Goal: Task Accomplishment & Management: Use online tool/utility

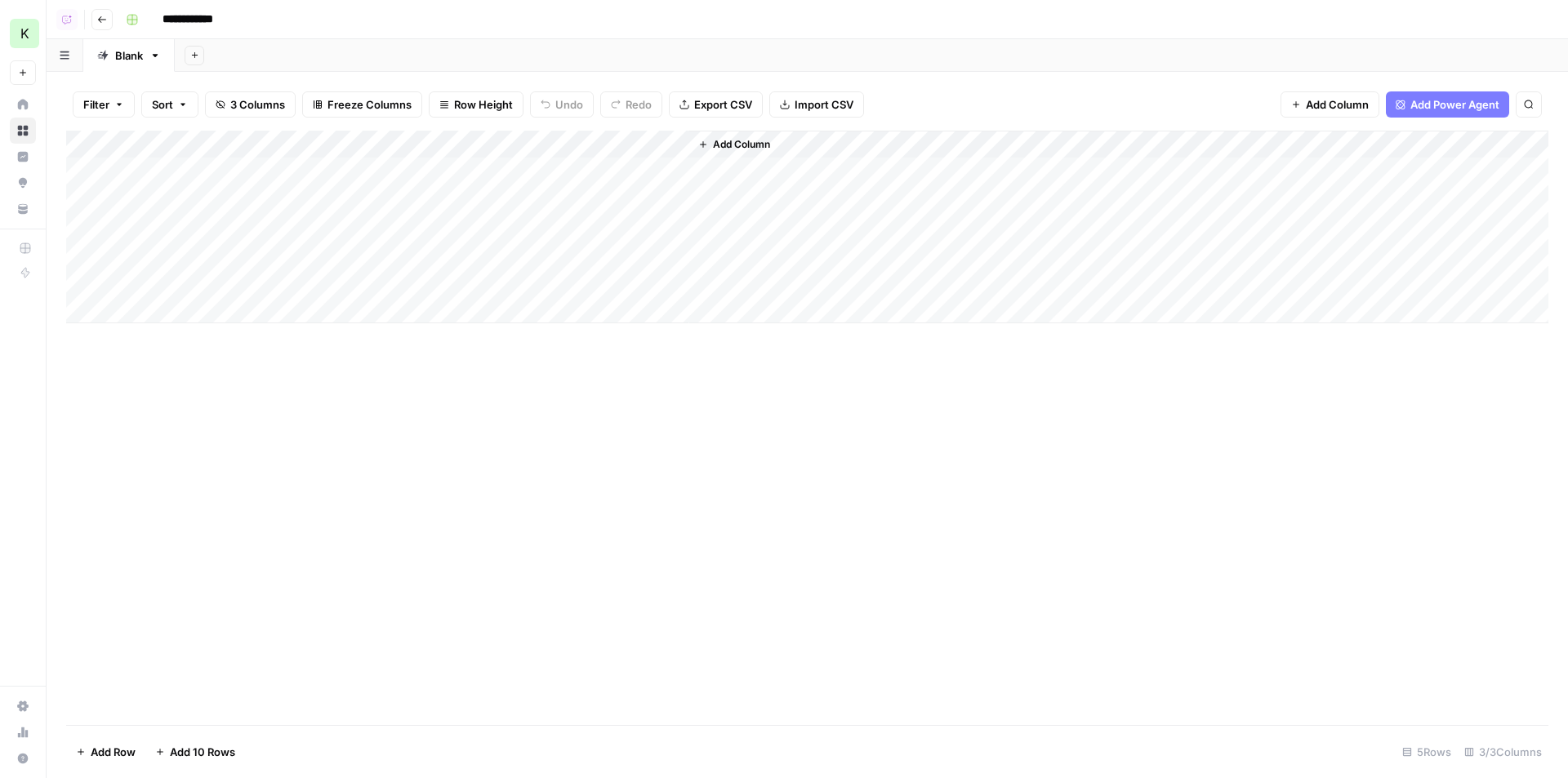
click at [598, 180] on div "Add Column" at bounding box center [807, 227] width 1482 height 193
click at [606, 209] on div "Add Column" at bounding box center [807, 227] width 1482 height 193
click at [500, 165] on div "Add Column" at bounding box center [807, 227] width 1482 height 193
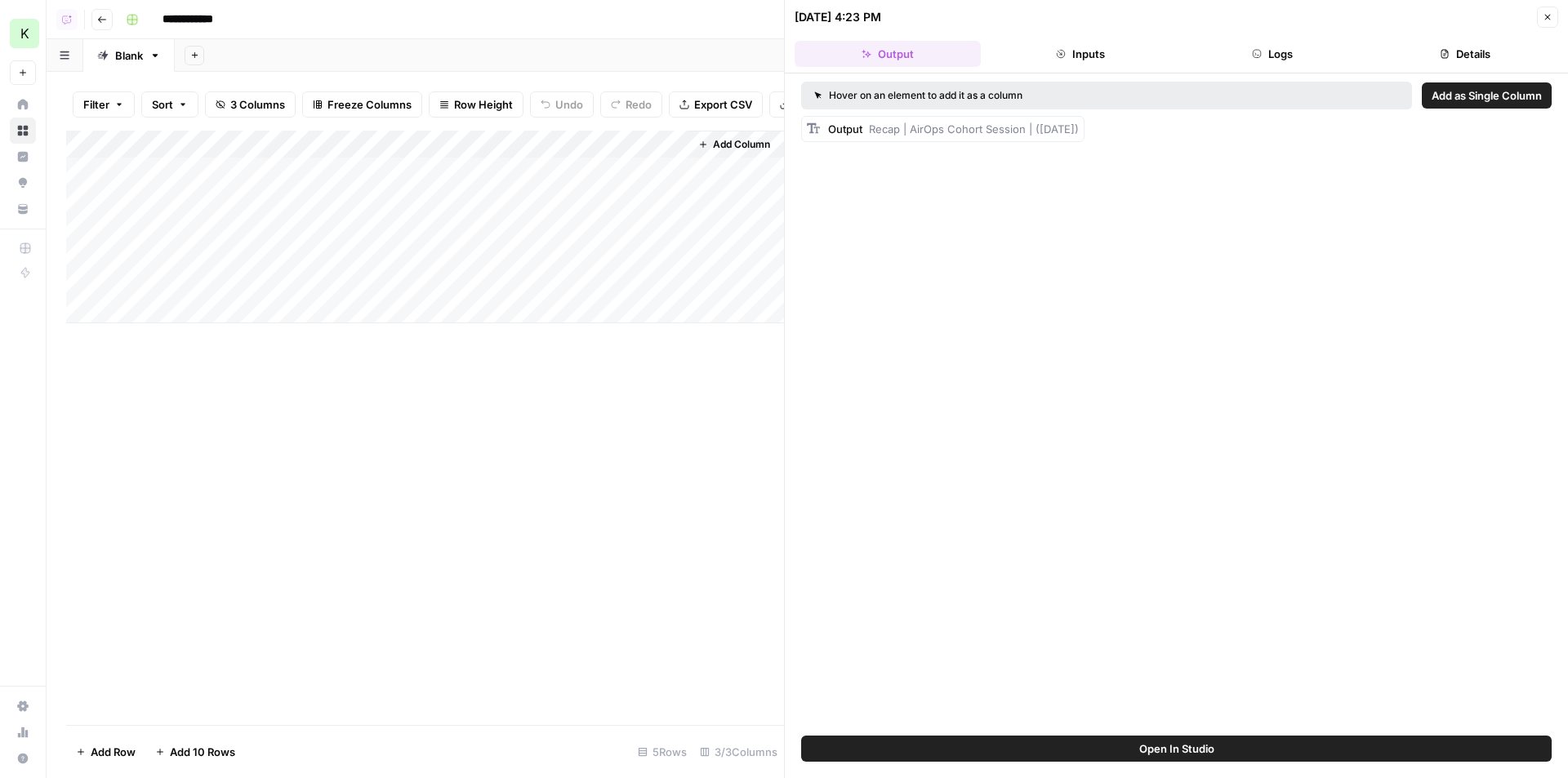
click at [1332, 61] on button "Logs" at bounding box center [1273, 54] width 186 height 26
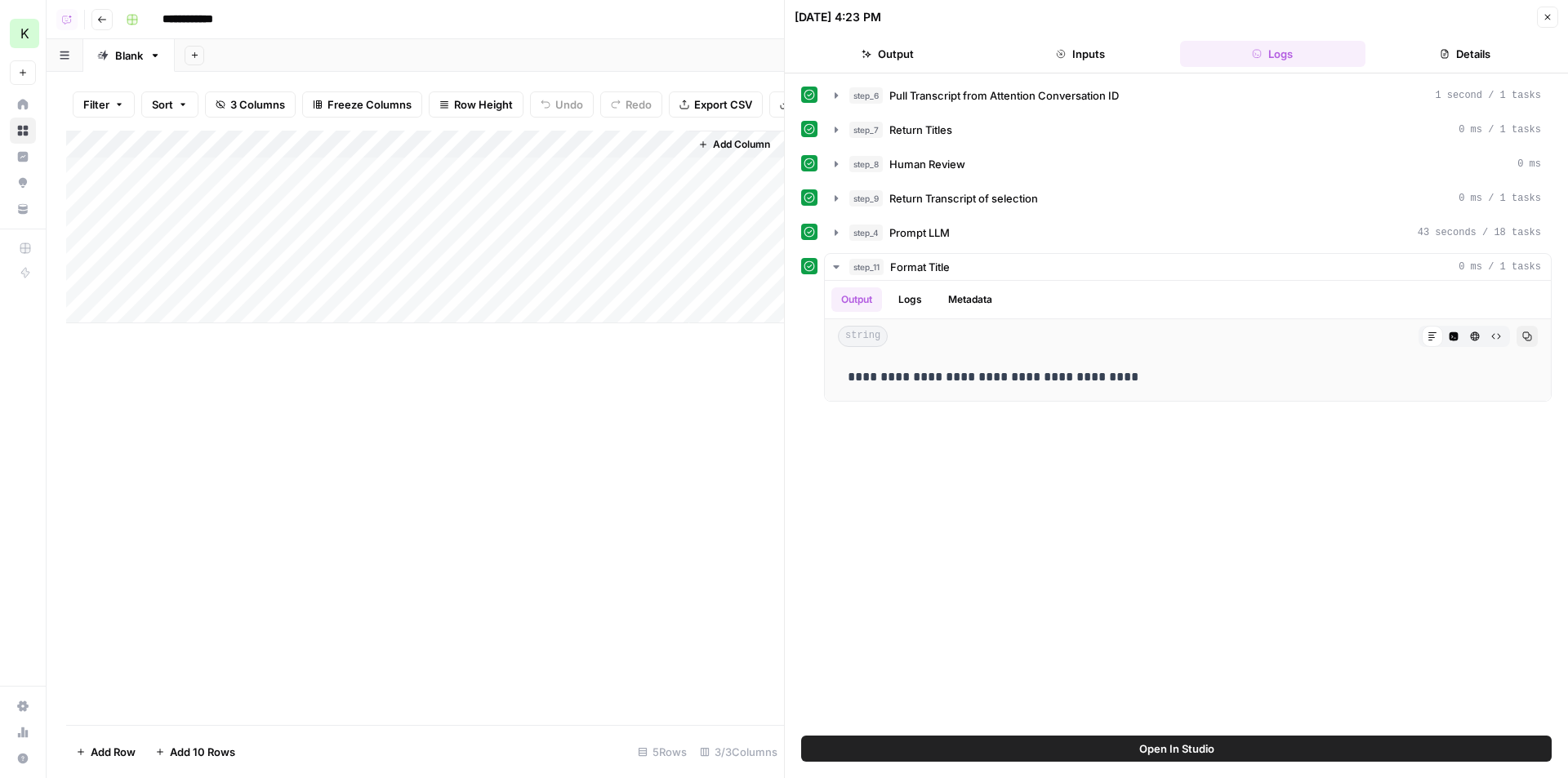
click at [1485, 58] on button "Details" at bounding box center [1465, 54] width 186 height 26
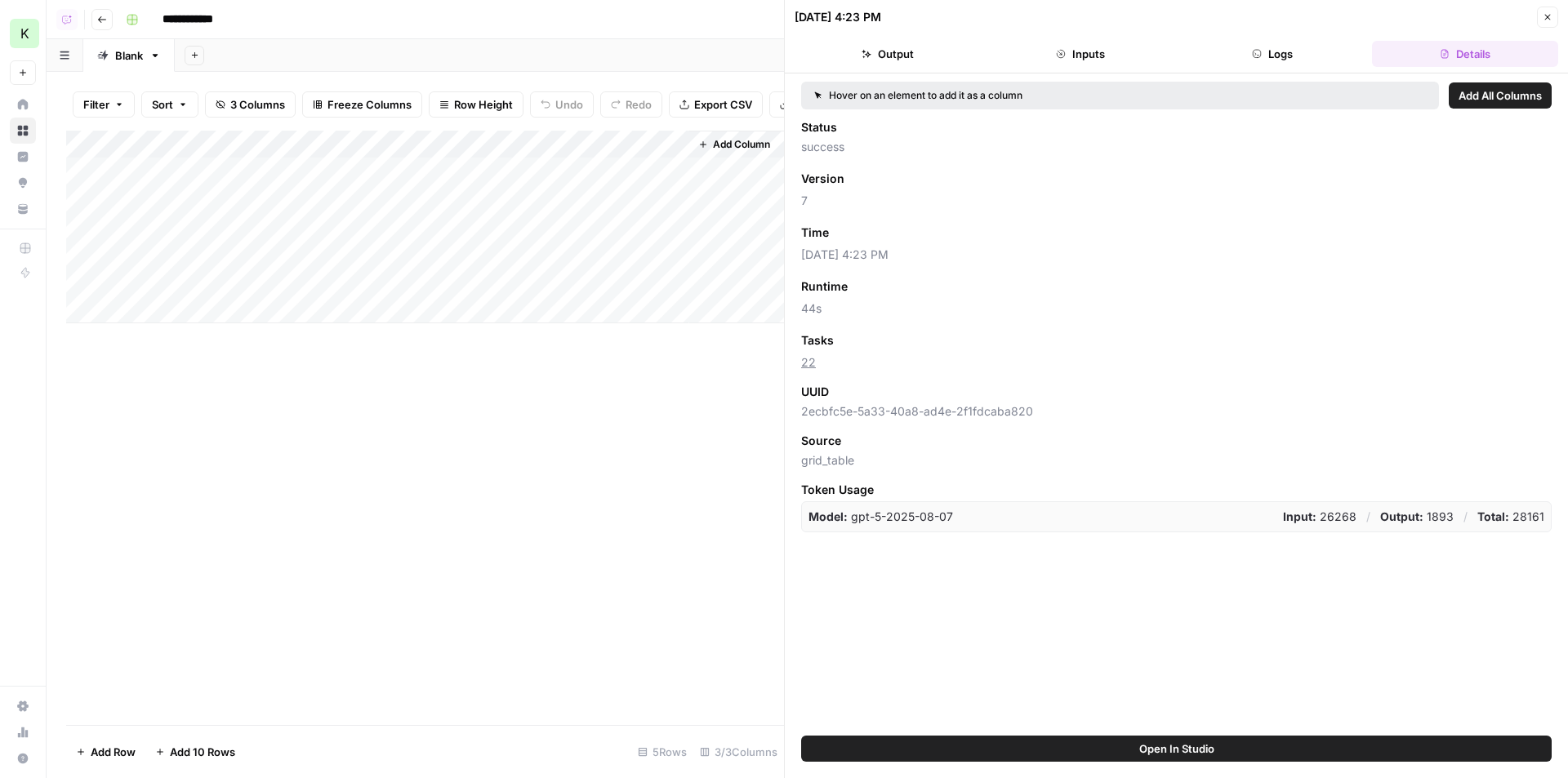
click at [1542, 24] on button "Close" at bounding box center [1547, 17] width 21 height 21
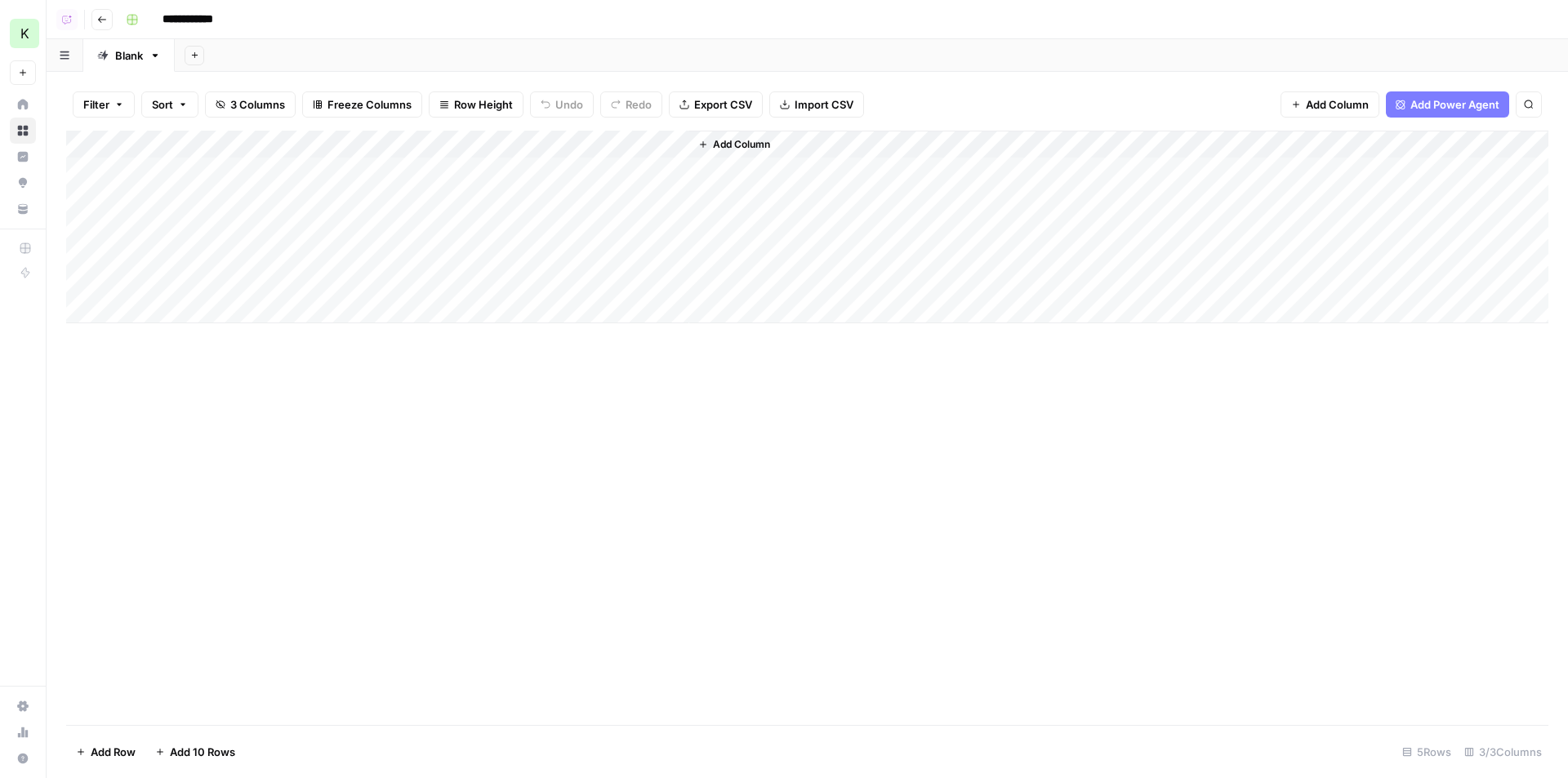
click at [506, 147] on div "Add Column" at bounding box center [807, 227] width 1482 height 193
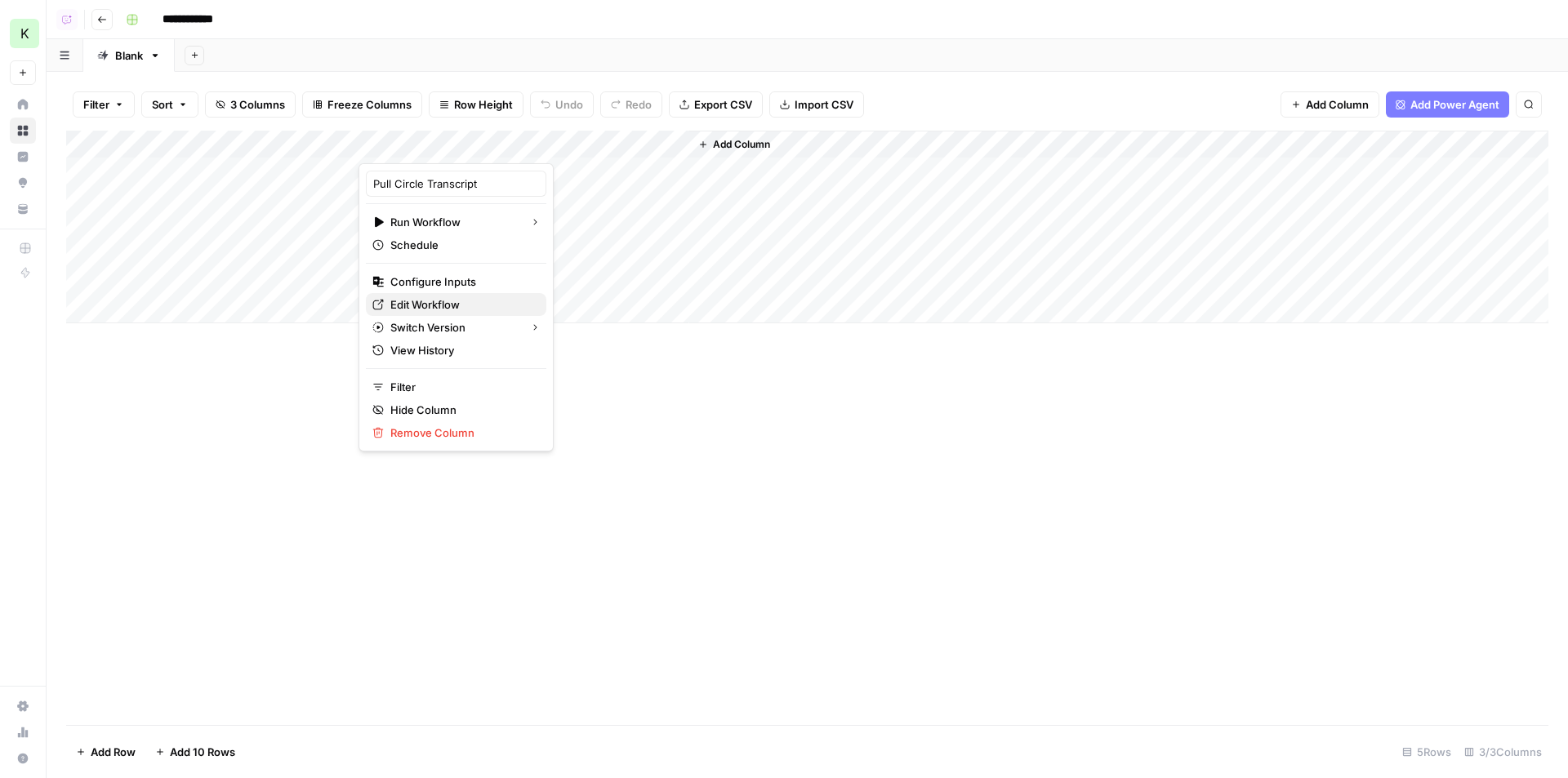
click at [459, 308] on span "Edit Workflow" at bounding box center [462, 303] width 143 height 16
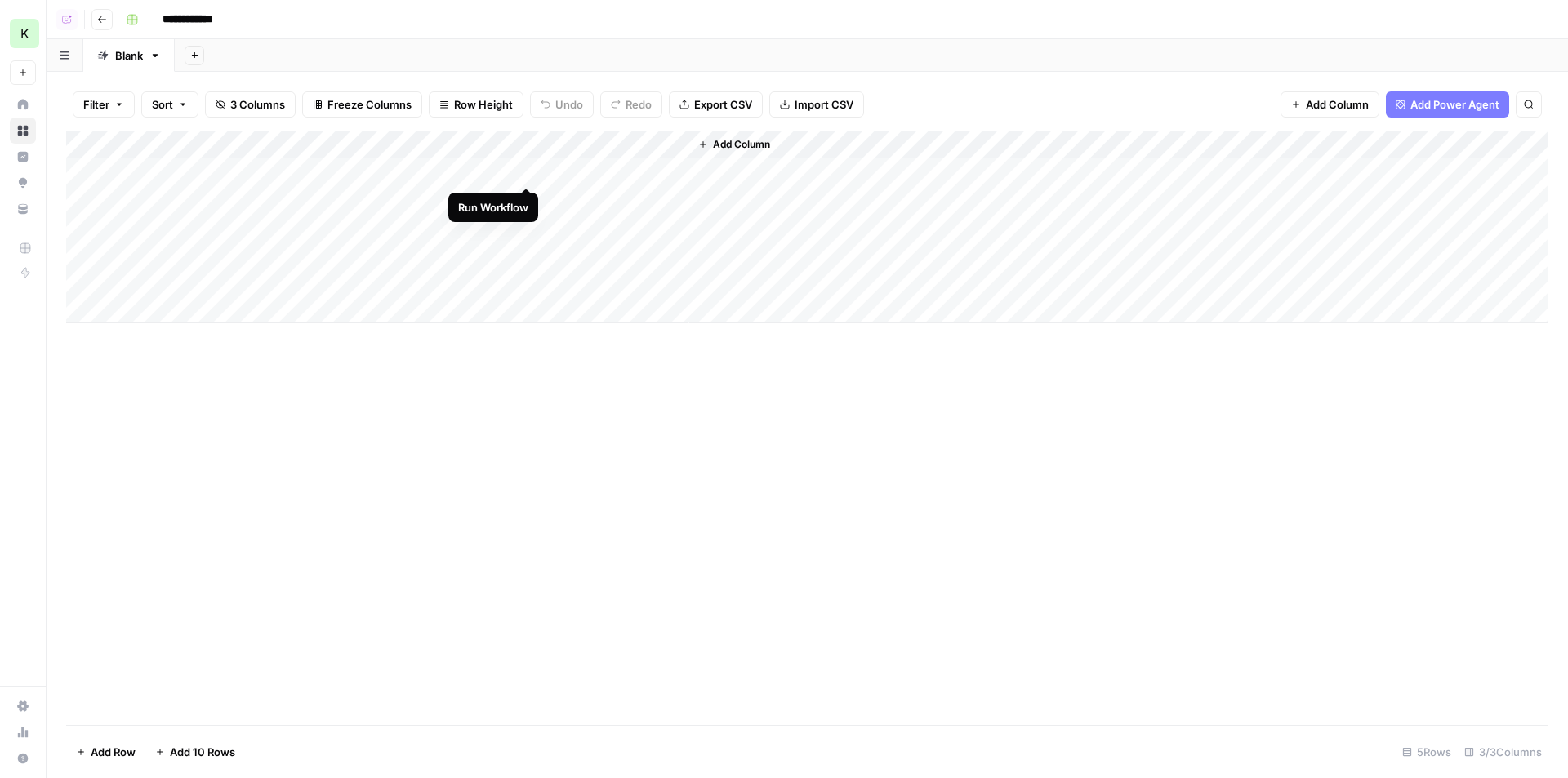
click at [528, 171] on div "Add Column" at bounding box center [807, 227] width 1482 height 193
click at [526, 173] on div "Add Column" at bounding box center [807, 227] width 1482 height 193
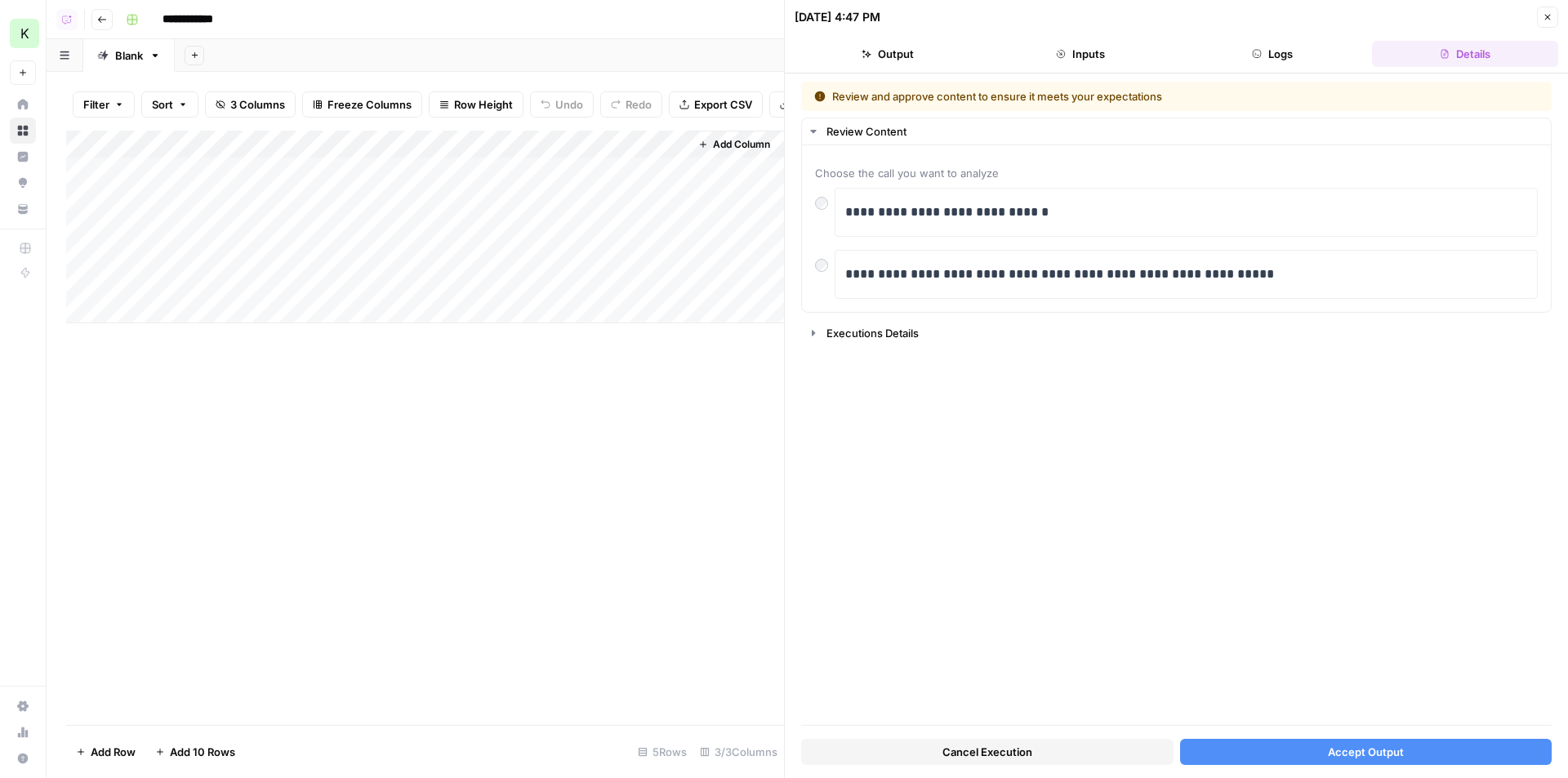
click at [1001, 745] on span "Cancel Execution" at bounding box center [987, 752] width 90 height 16
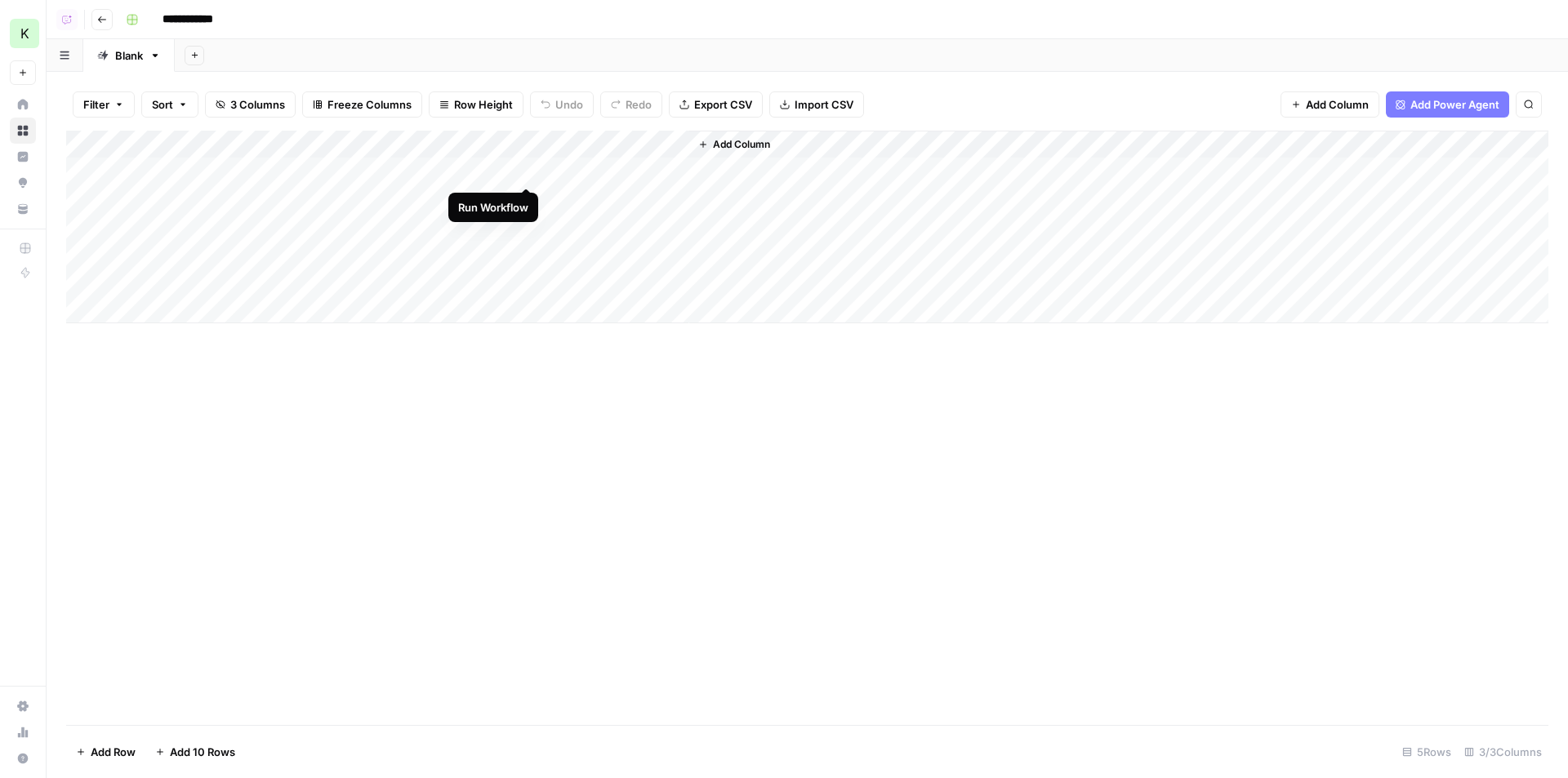
click at [524, 173] on div "Add Column" at bounding box center [807, 227] width 1482 height 193
click at [526, 170] on div "Add Column" at bounding box center [807, 227] width 1482 height 193
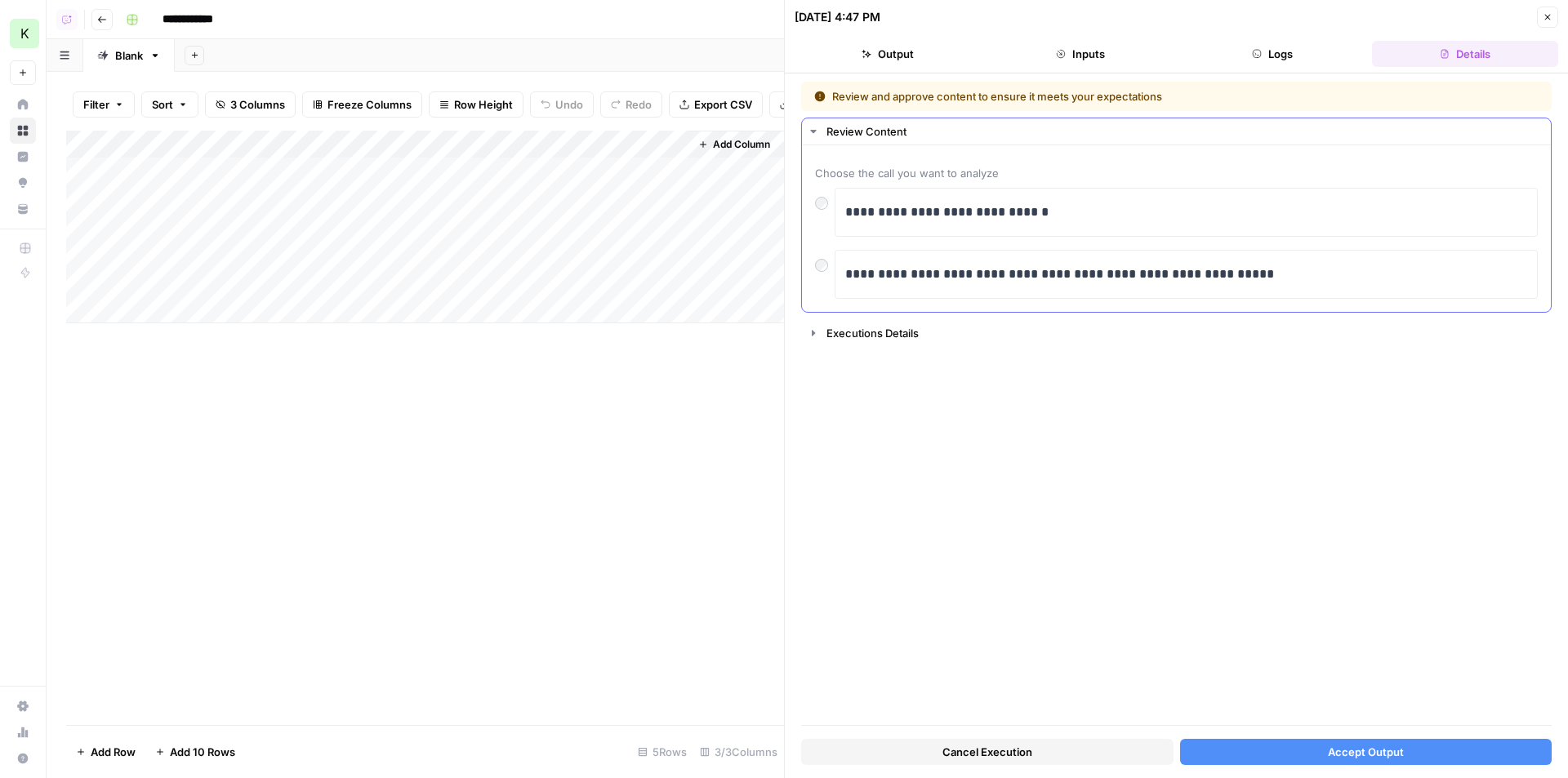
click at [828, 265] on div at bounding box center [825, 261] width 20 height 23
click at [829, 265] on div at bounding box center [825, 261] width 20 height 23
click at [1331, 758] on span "Accept Output" at bounding box center [1366, 752] width 76 height 16
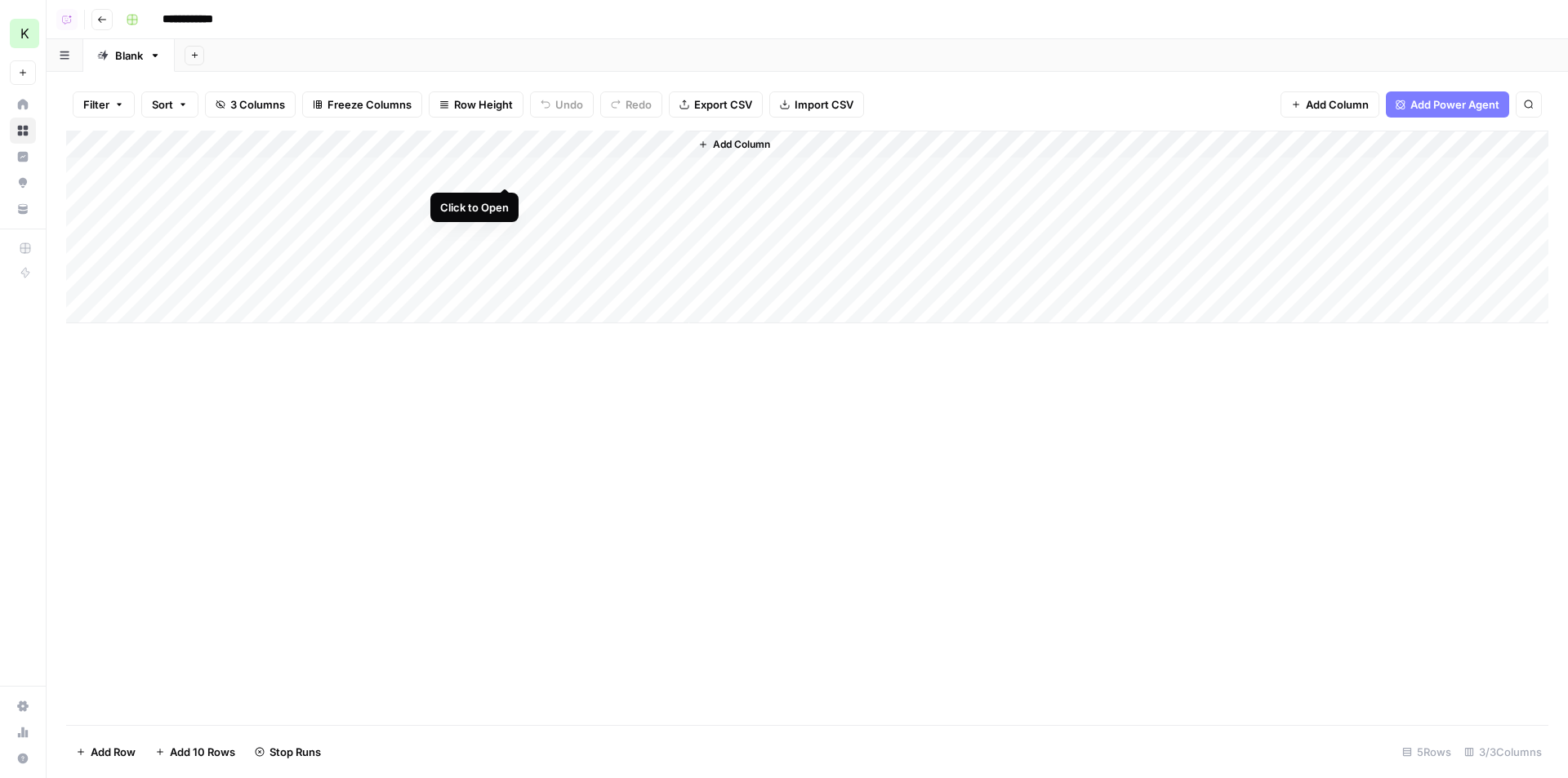
click at [504, 174] on div "Add Column" at bounding box center [807, 227] width 1482 height 193
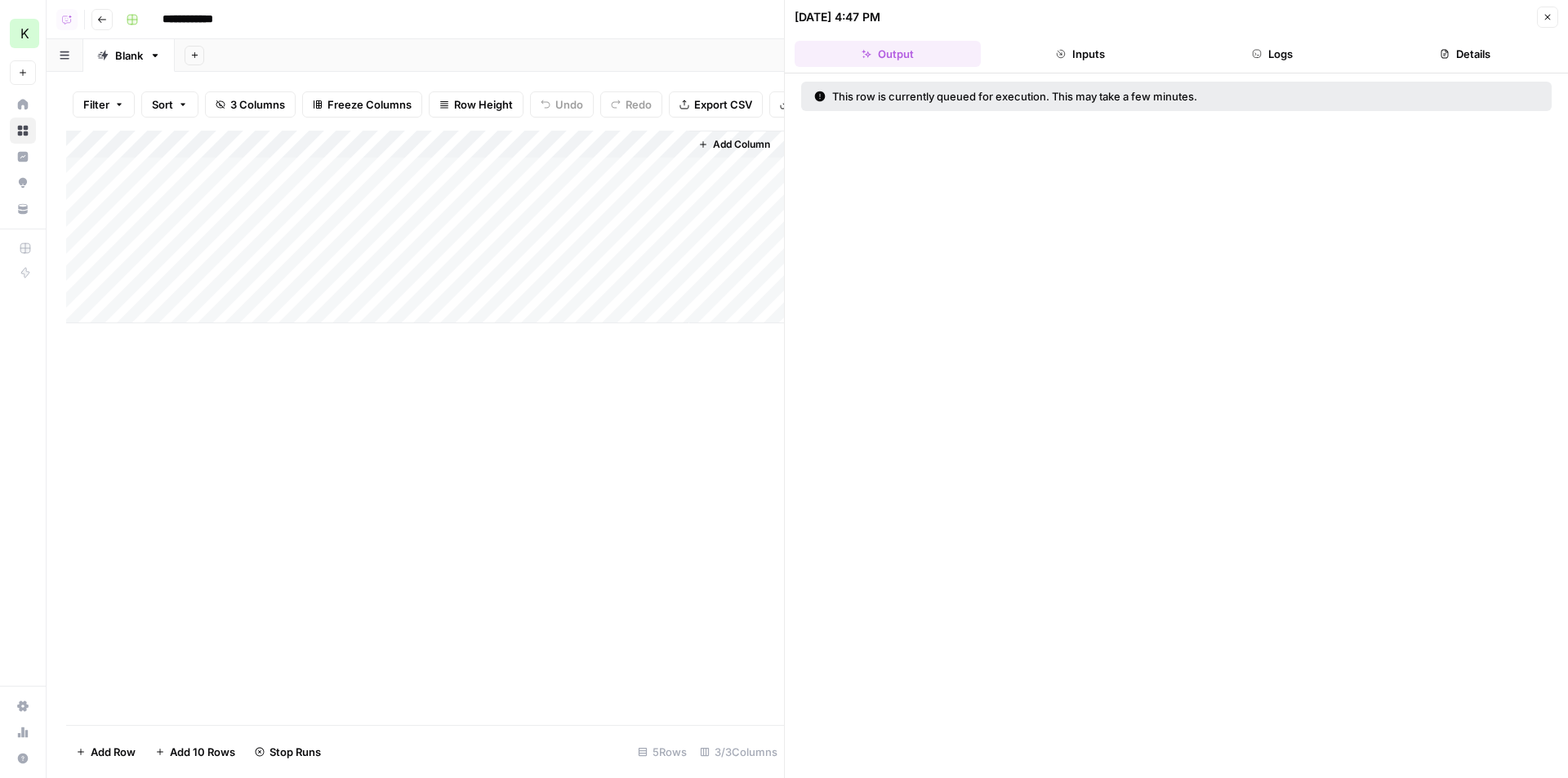
click at [1245, 44] on button "Logs" at bounding box center [1273, 54] width 186 height 26
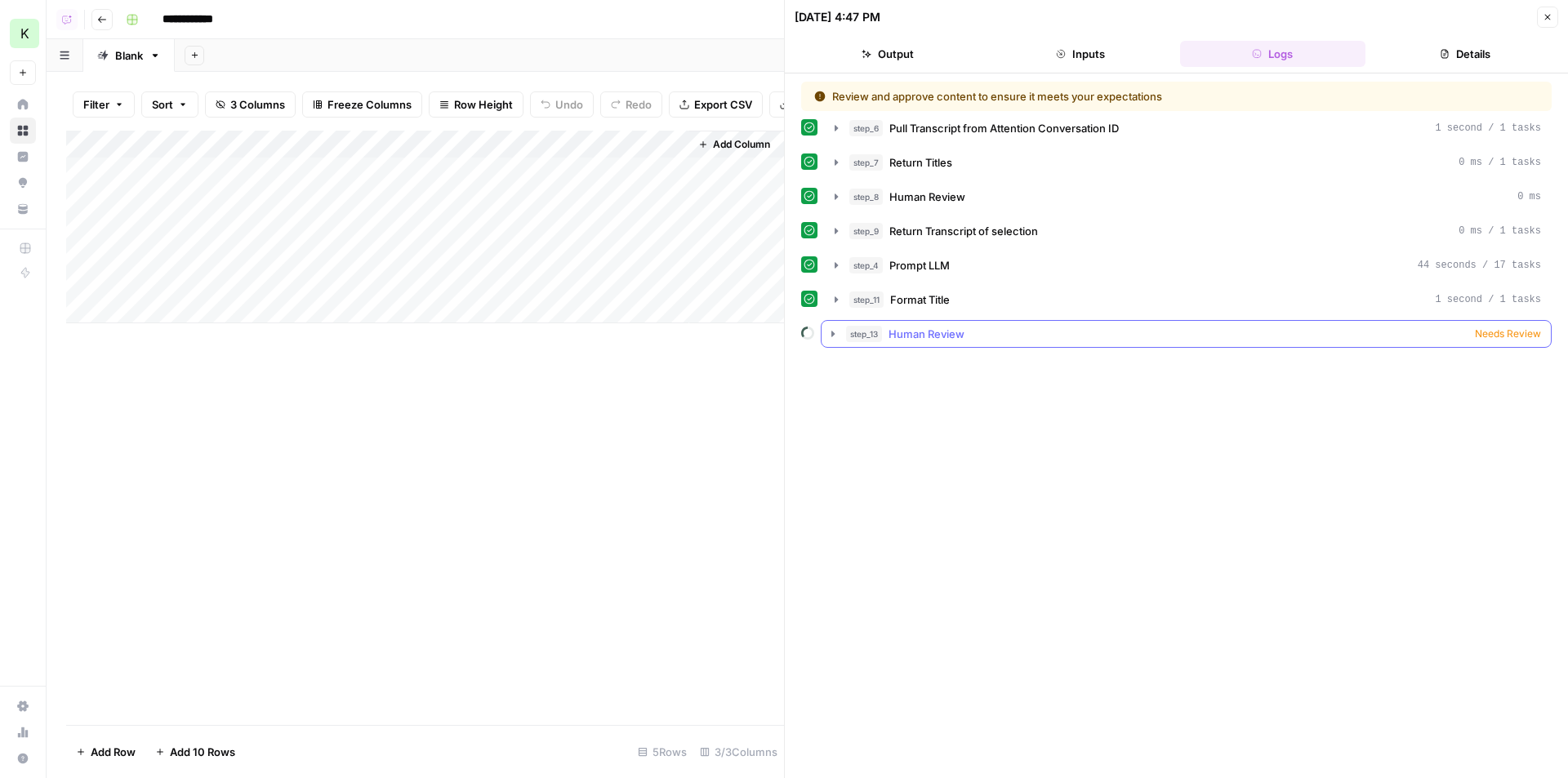
click at [935, 343] on button "step_13 Human Review Needs Review" at bounding box center [1186, 334] width 729 height 26
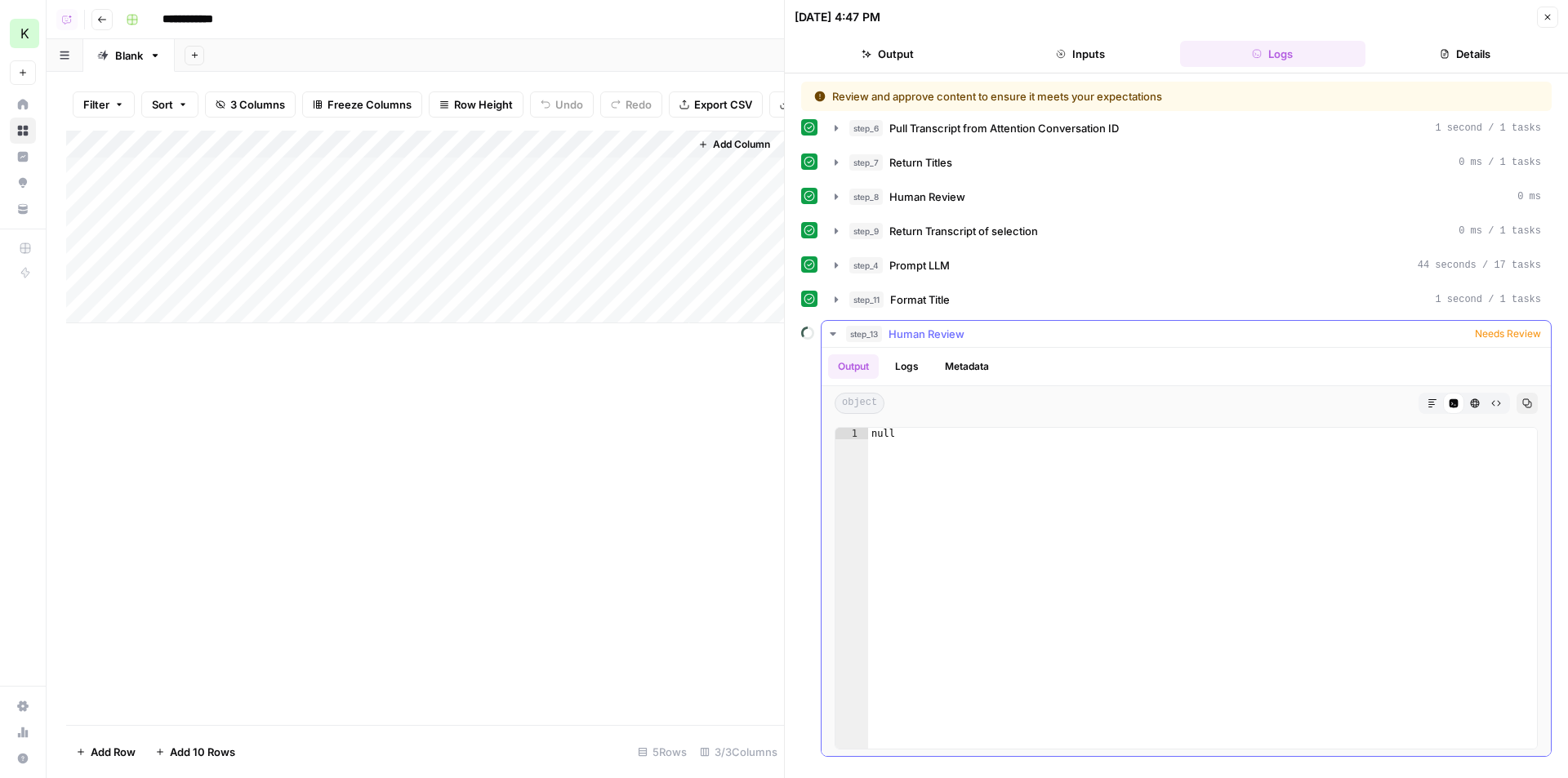
click at [947, 328] on span "Human Review" at bounding box center [927, 334] width 76 height 16
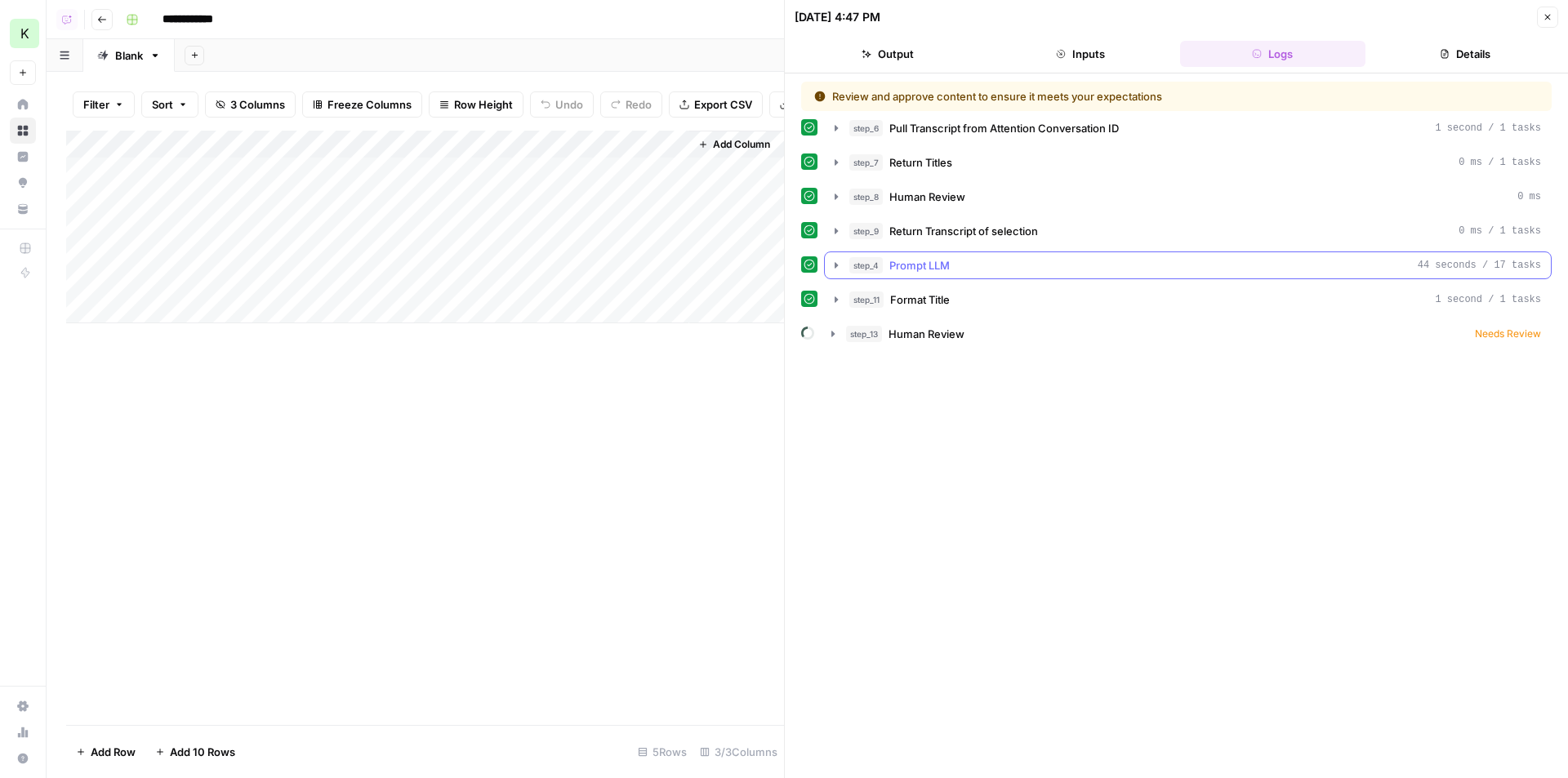
click at [943, 275] on button "step_4 Prompt LLM 44 seconds / 17 tasks" at bounding box center [1188, 266] width 726 height 26
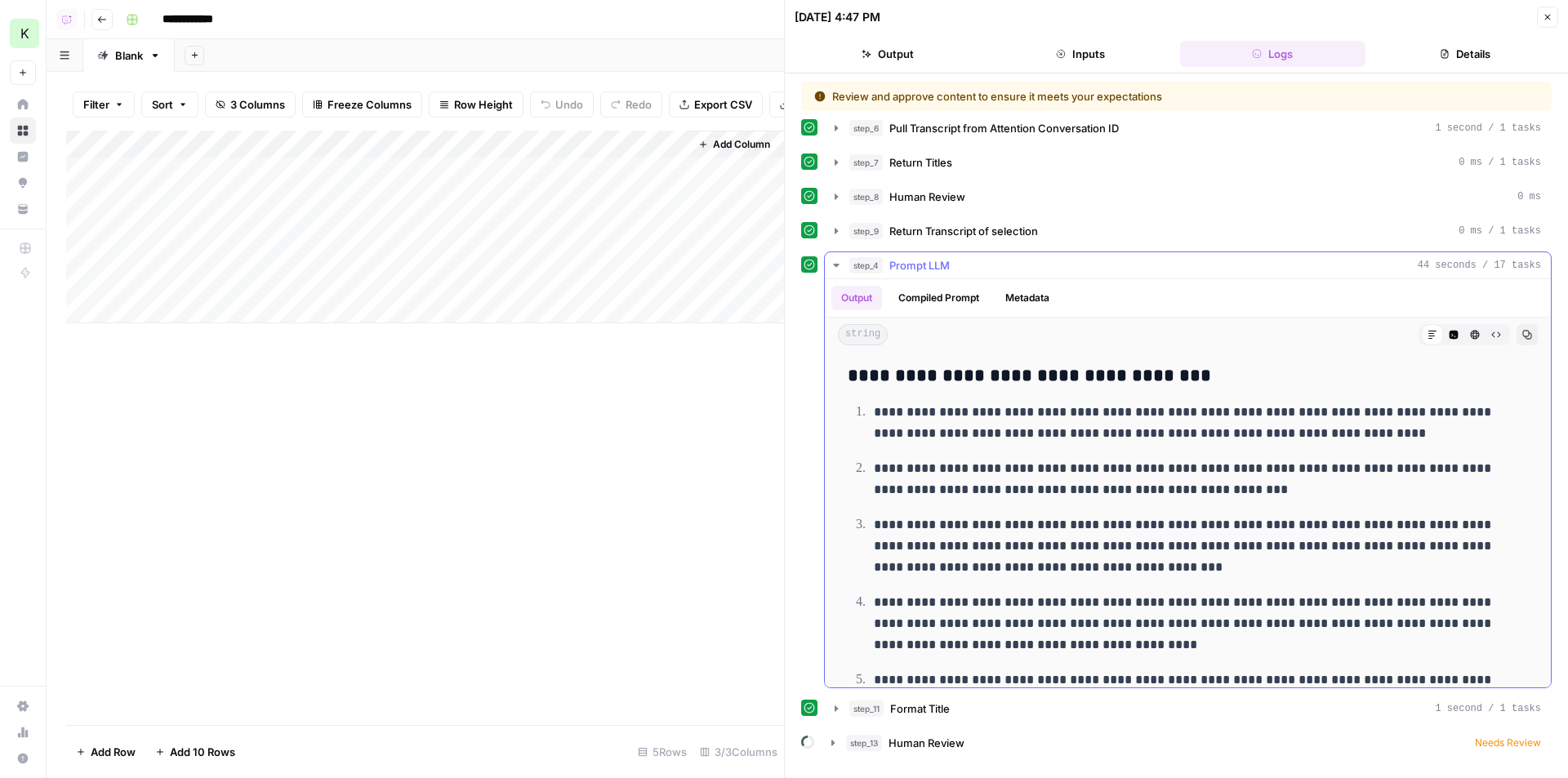
click at [937, 267] on span "Prompt LLM" at bounding box center [919, 265] width 61 height 16
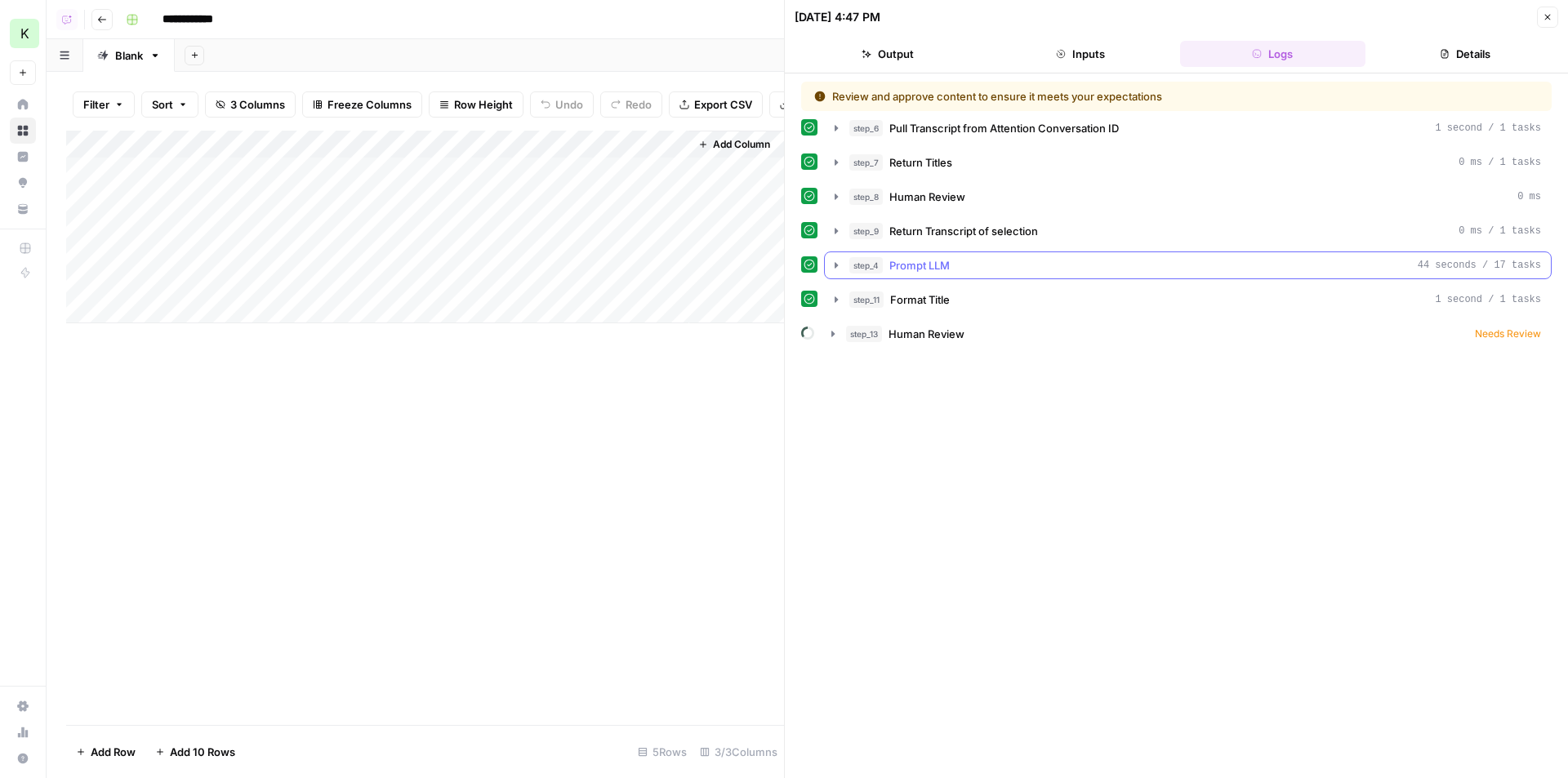
click at [959, 333] on span "Human Review" at bounding box center [927, 334] width 76 height 16
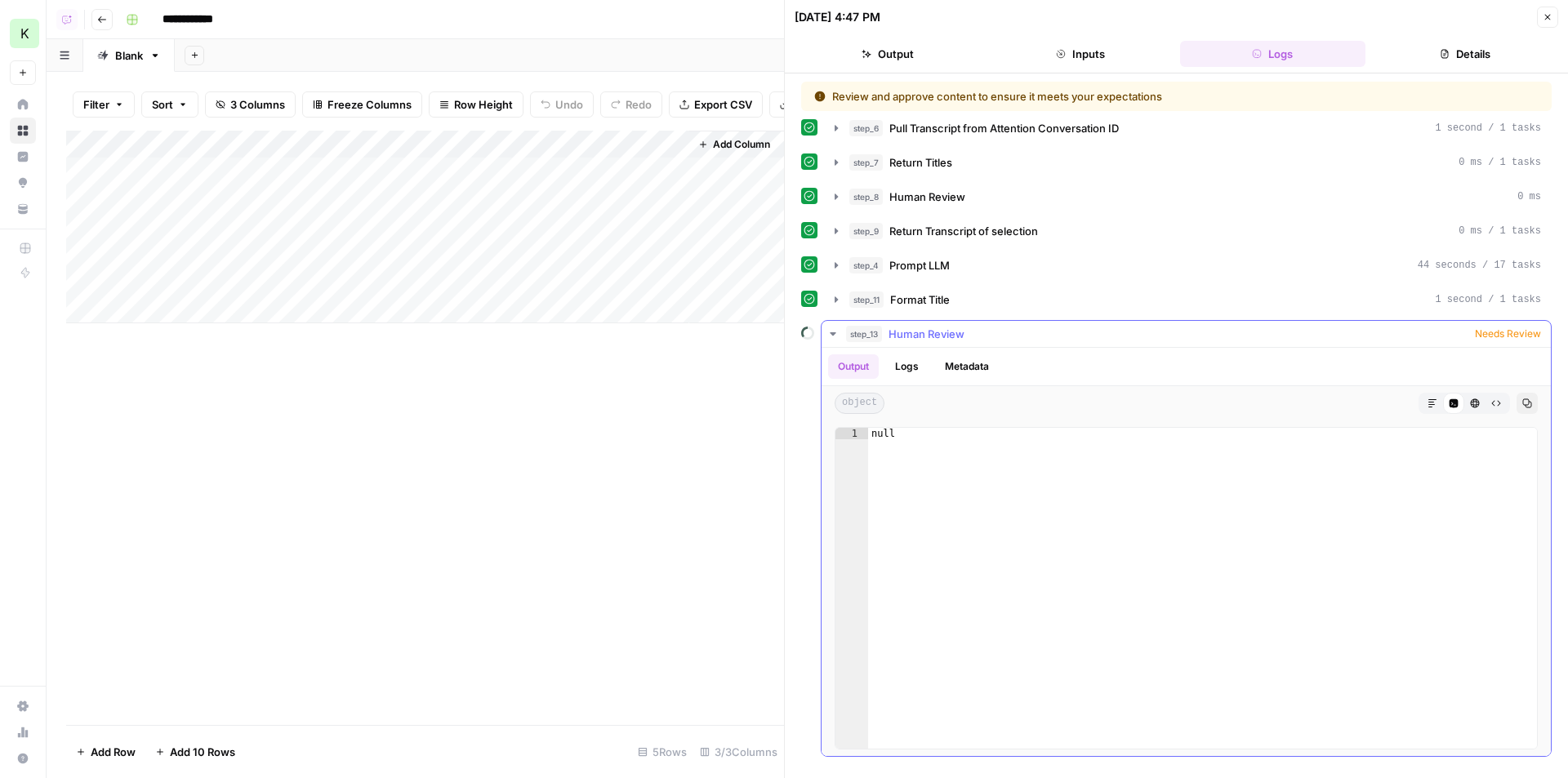
click at [959, 333] on span "Human Review" at bounding box center [927, 334] width 76 height 16
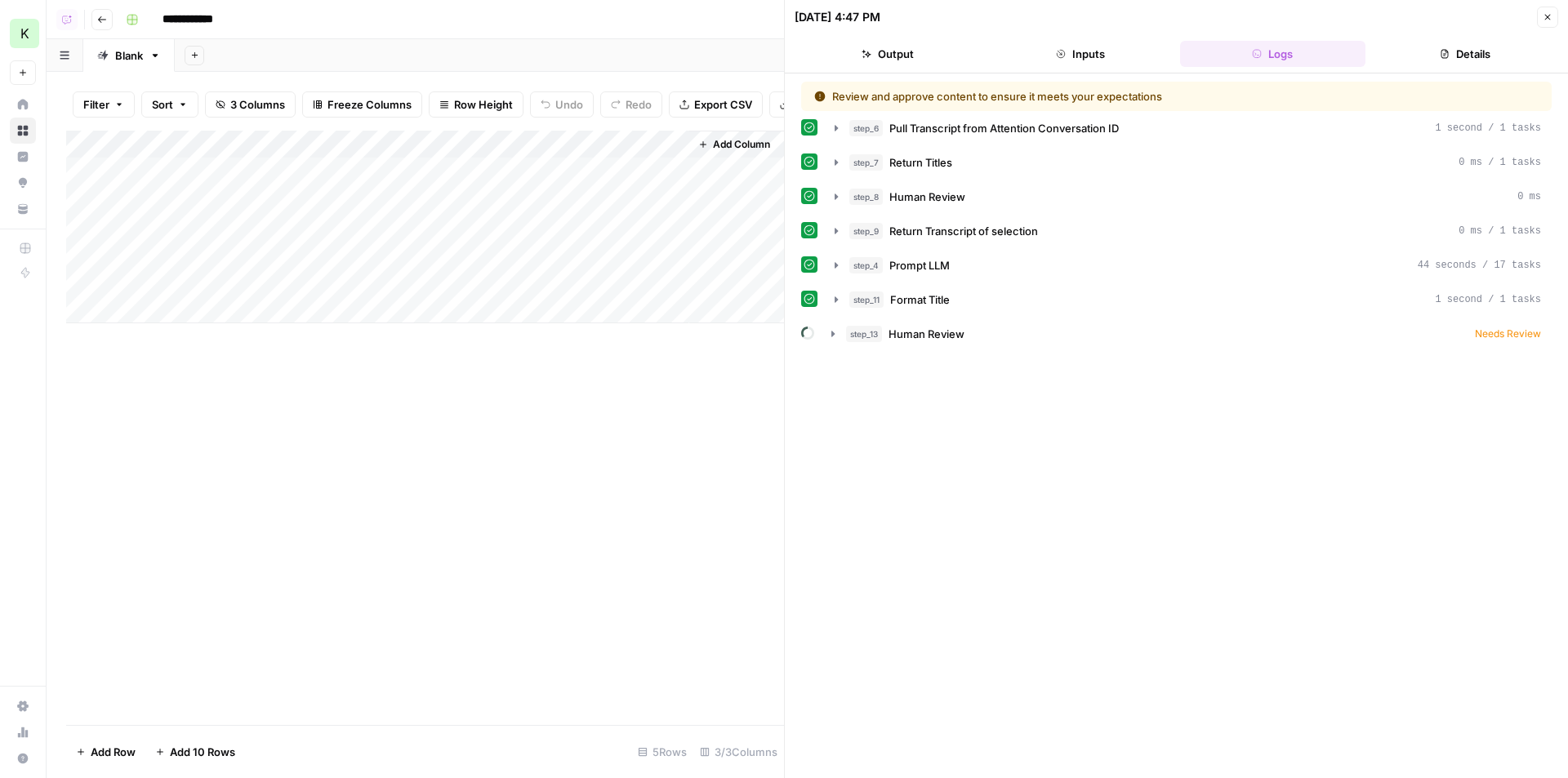
click at [1060, 58] on icon "button" at bounding box center [1060, 54] width 9 height 9
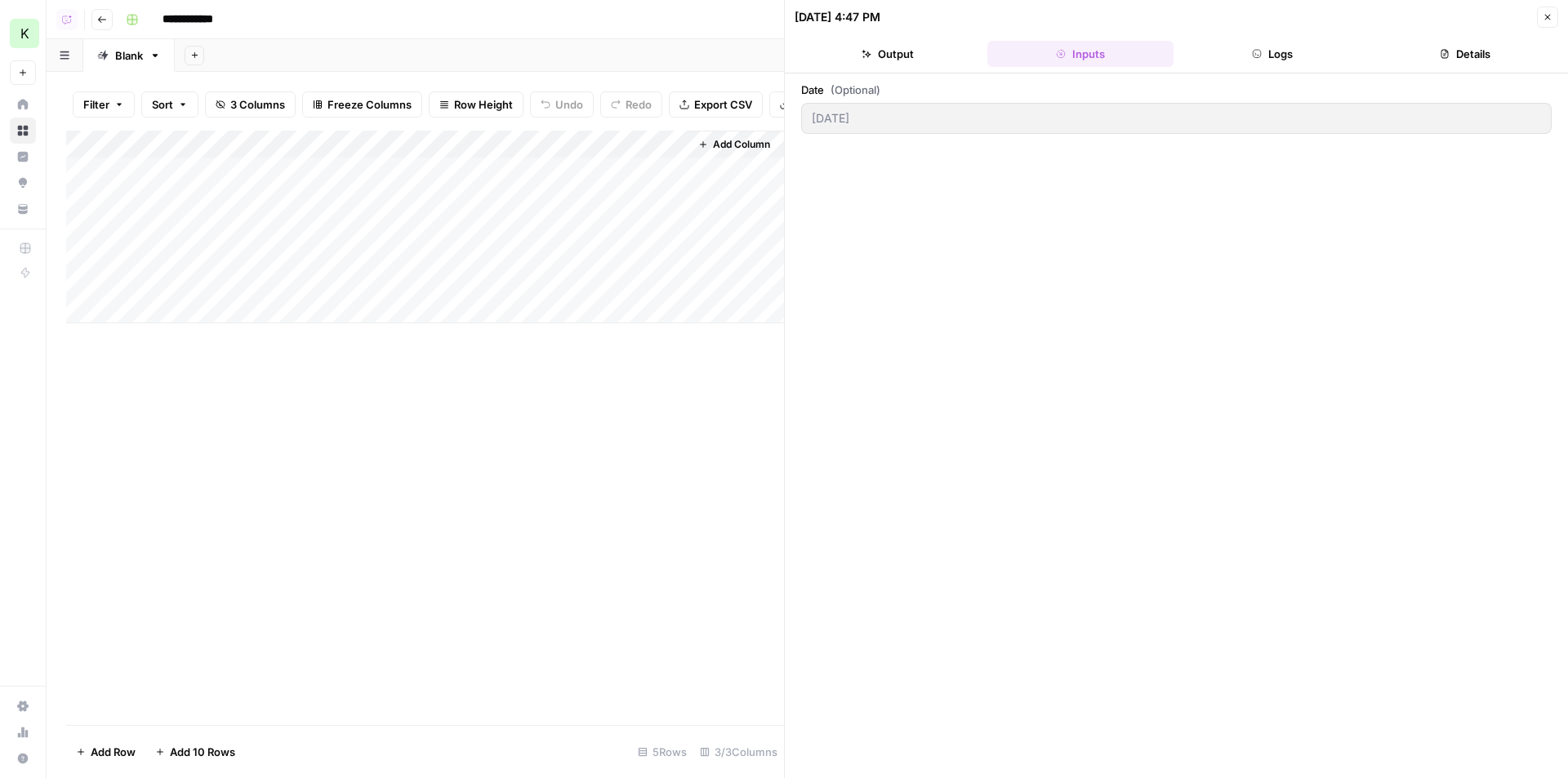
click at [934, 50] on button "Output" at bounding box center [887, 54] width 186 height 26
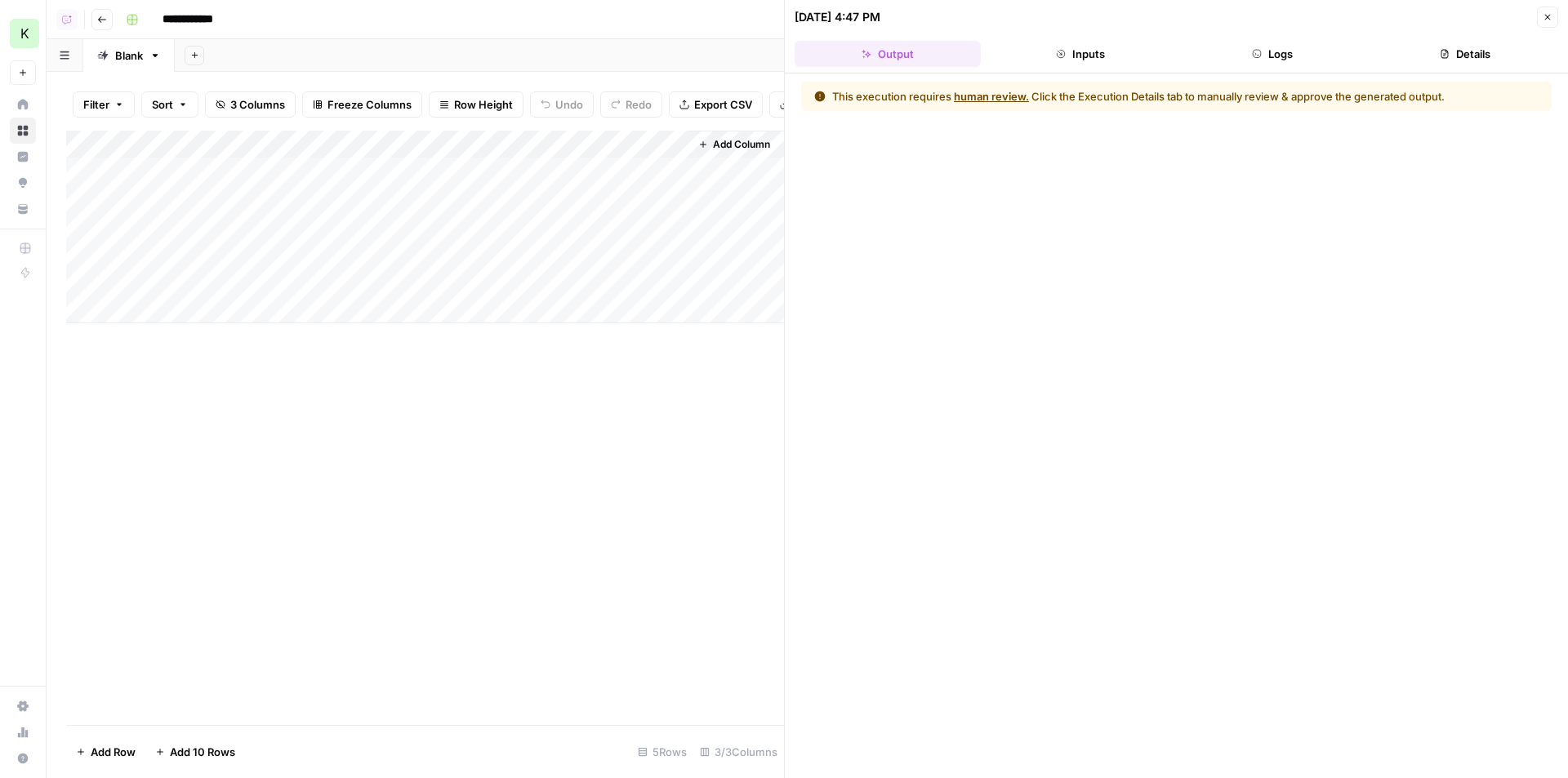
click at [1014, 93] on button "human review." at bounding box center [991, 95] width 75 height 16
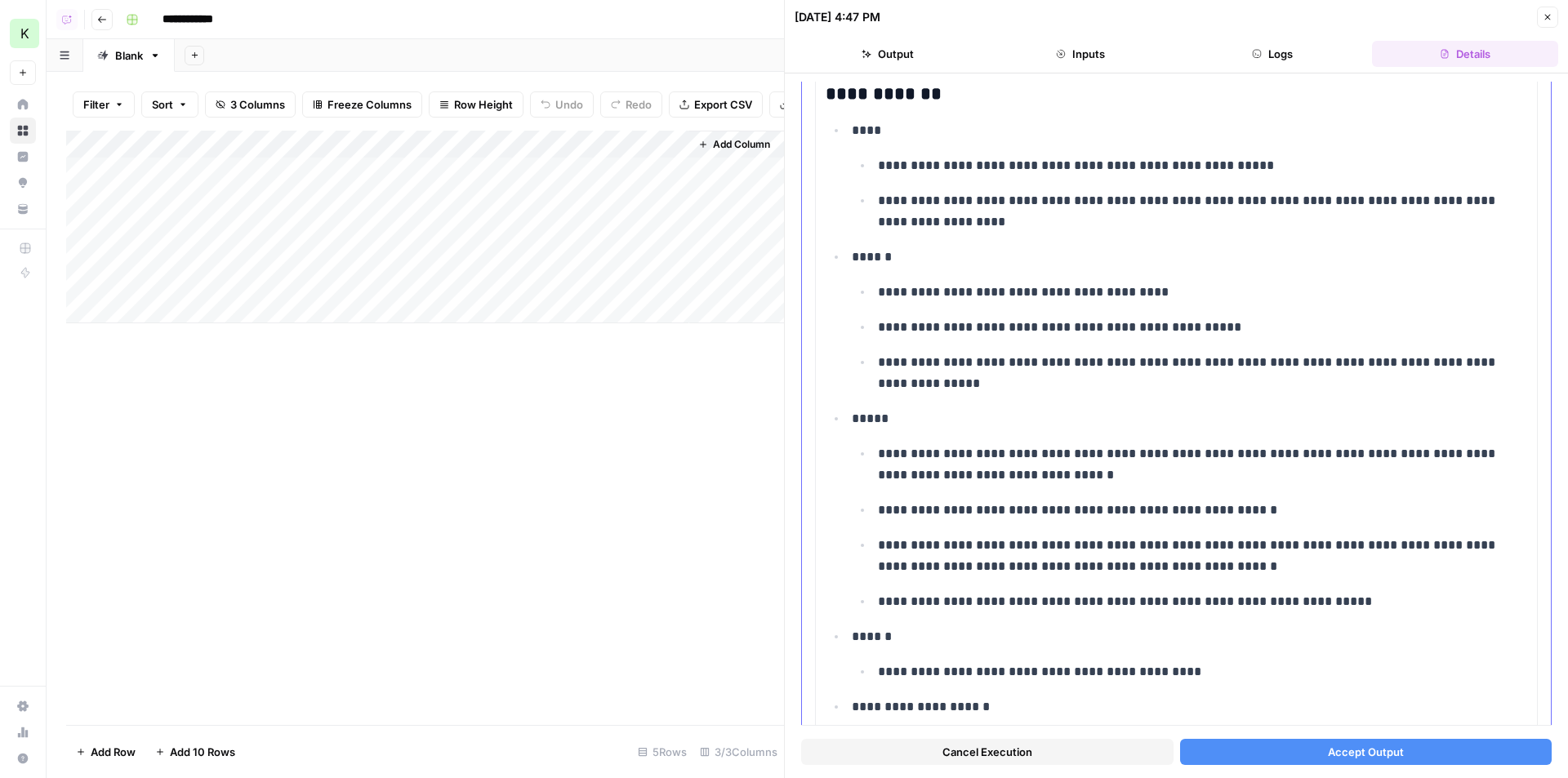
scroll to position [611, 0]
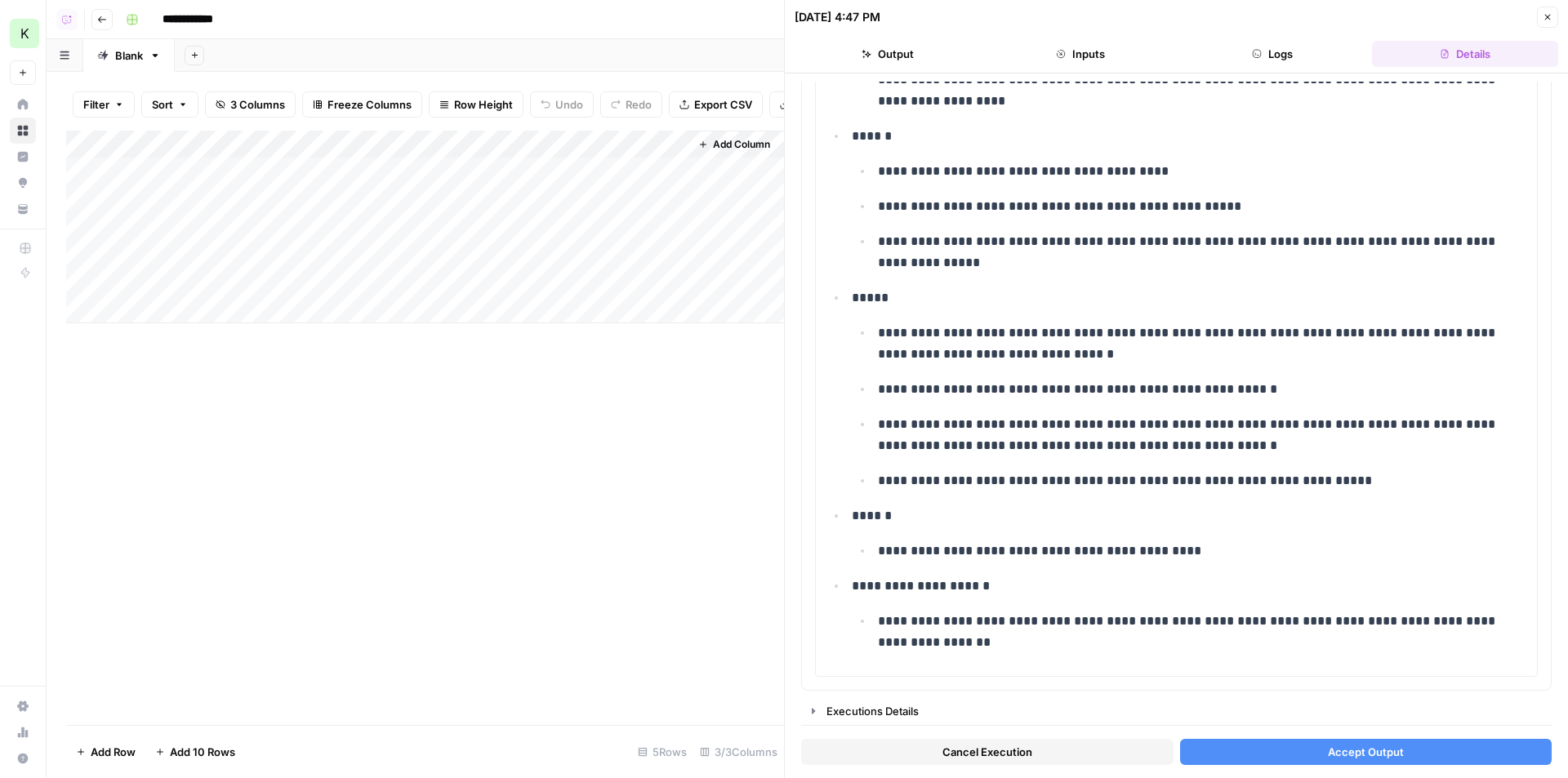
click at [955, 59] on button "Output" at bounding box center [887, 54] width 186 height 26
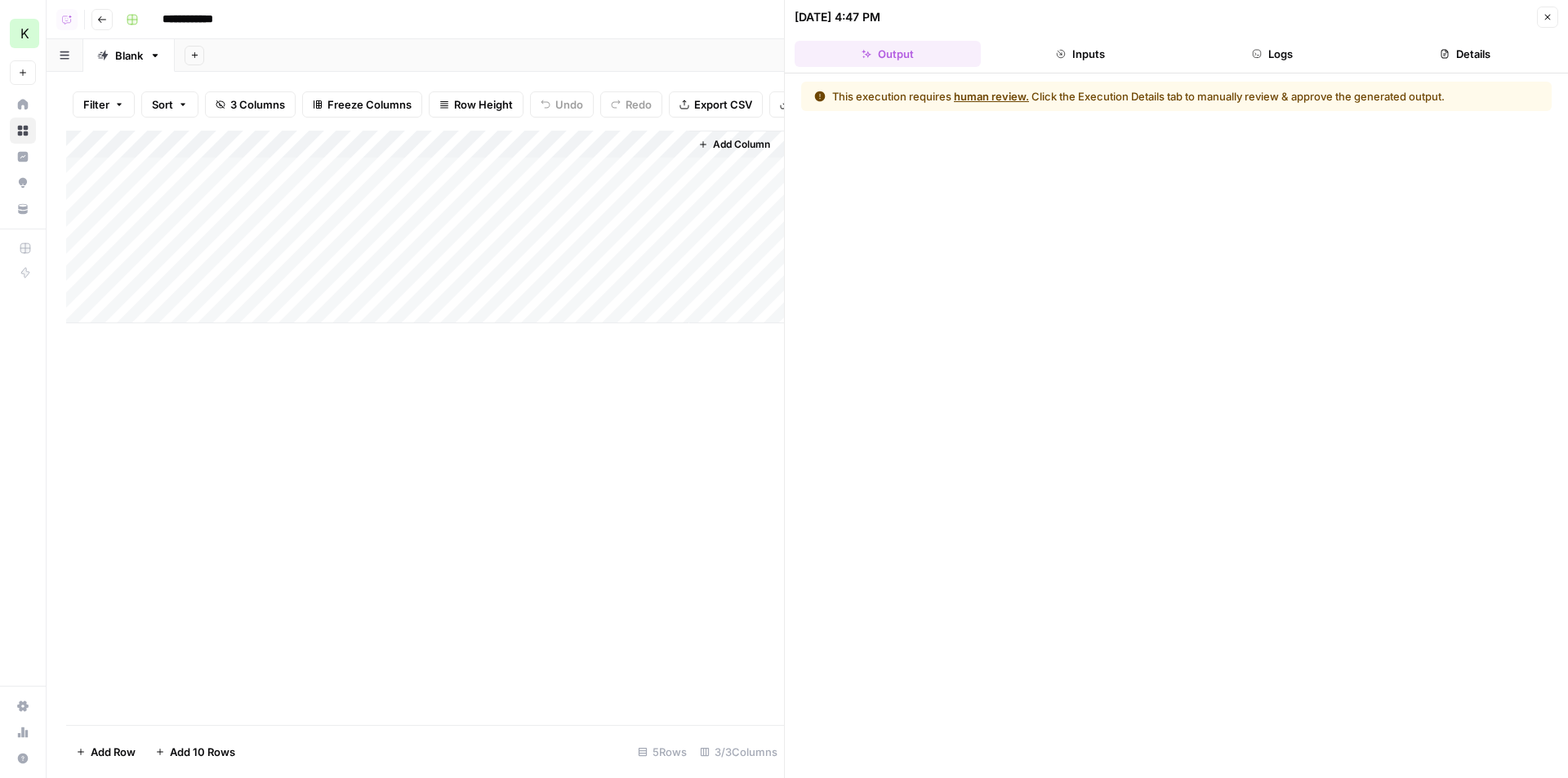
click at [1055, 56] on button "Inputs" at bounding box center [1080, 54] width 186 height 26
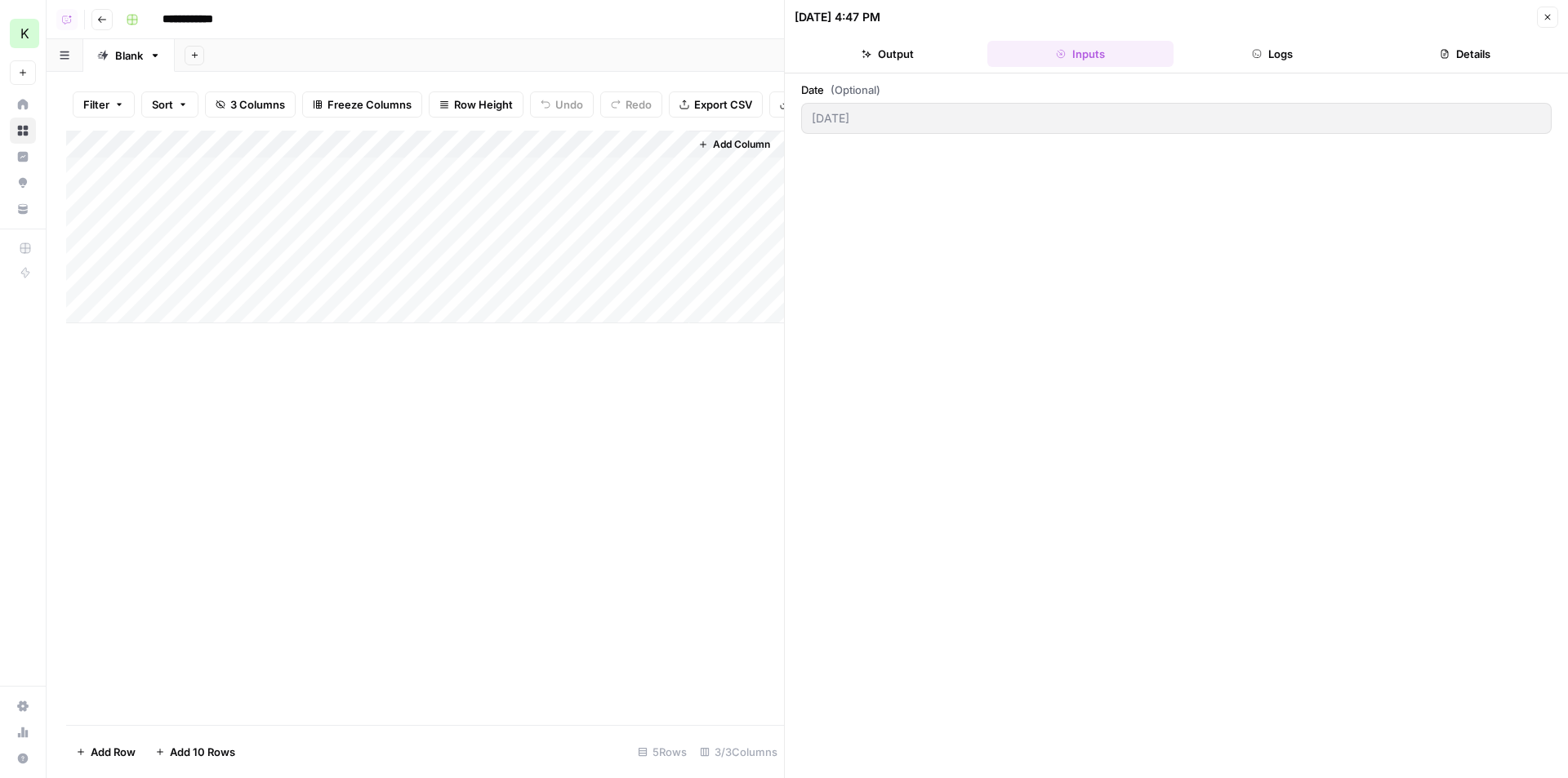
click at [929, 49] on button "Output" at bounding box center [887, 54] width 186 height 26
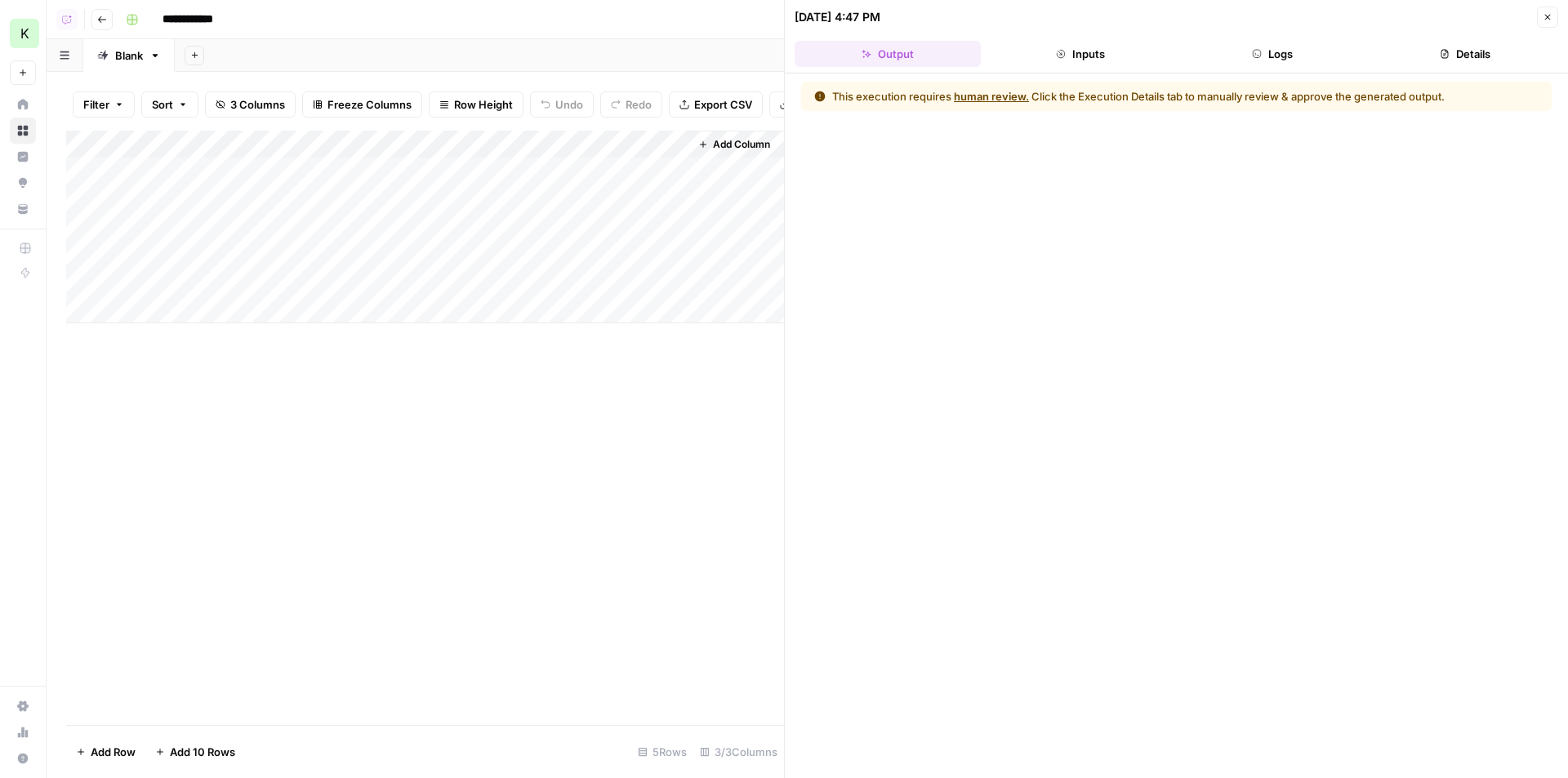
click at [1435, 54] on button "Details" at bounding box center [1465, 54] width 186 height 26
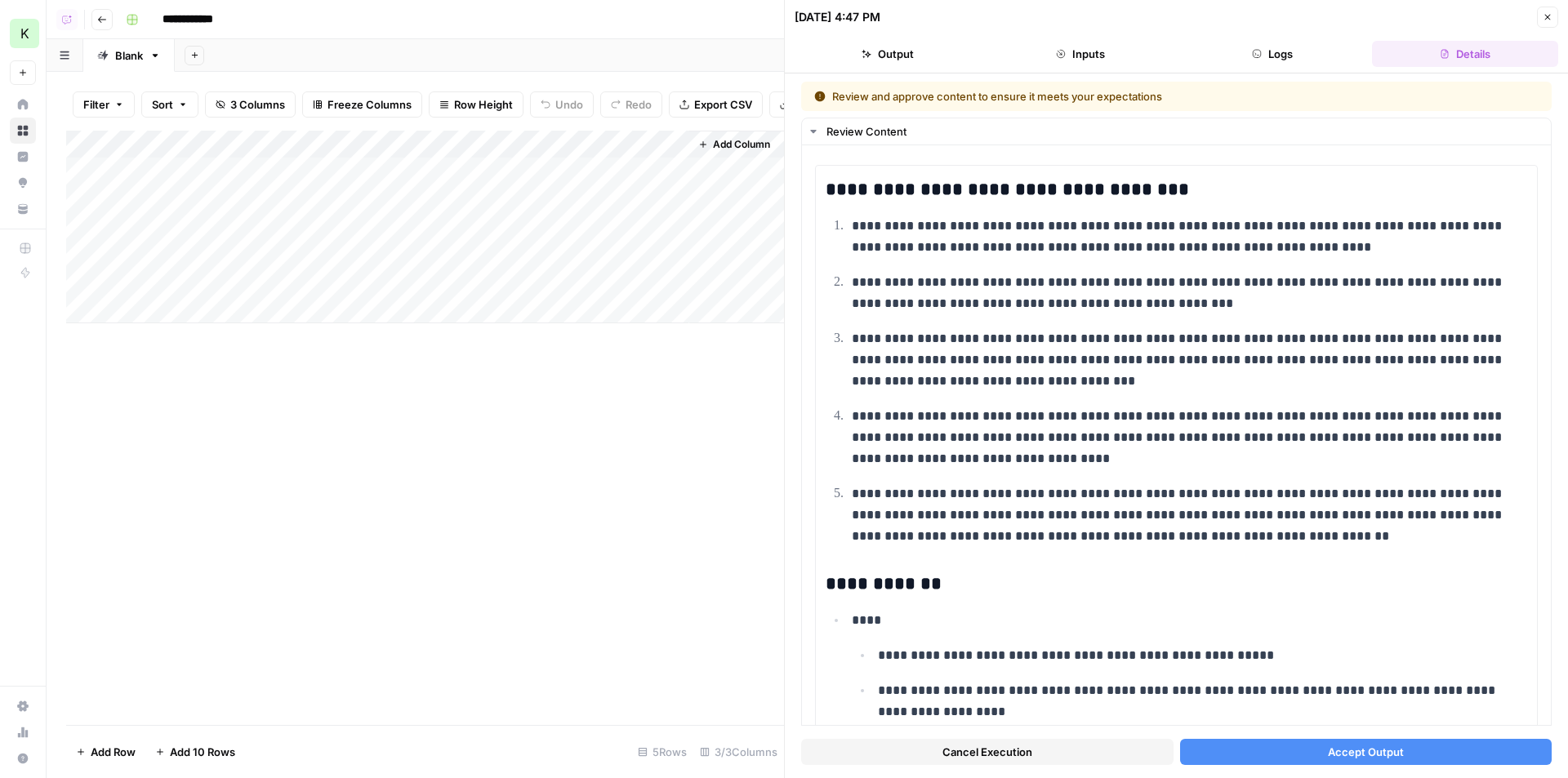
click at [1294, 736] on div "Cancel Execution Accept Output" at bounding box center [1176, 748] width 751 height 44
click at [1296, 747] on button "Accept Output" at bounding box center [1367, 752] width 373 height 26
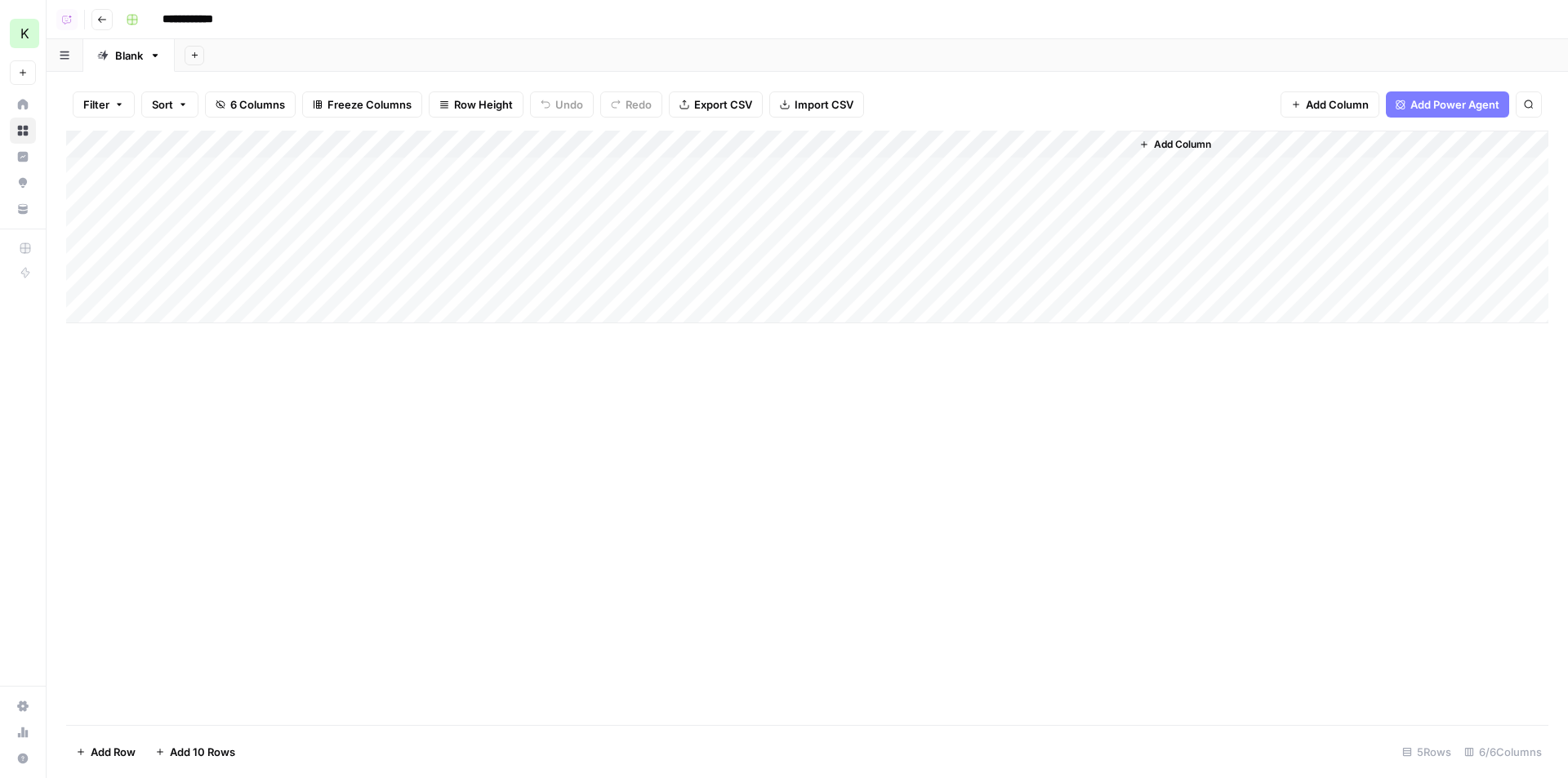
click at [671, 147] on div "Add Column" at bounding box center [807, 227] width 1482 height 193
click at [608, 276] on span "Hide Column" at bounding box center [644, 281] width 143 height 16
click at [500, 170] on div "Add Column" at bounding box center [807, 227] width 1482 height 193
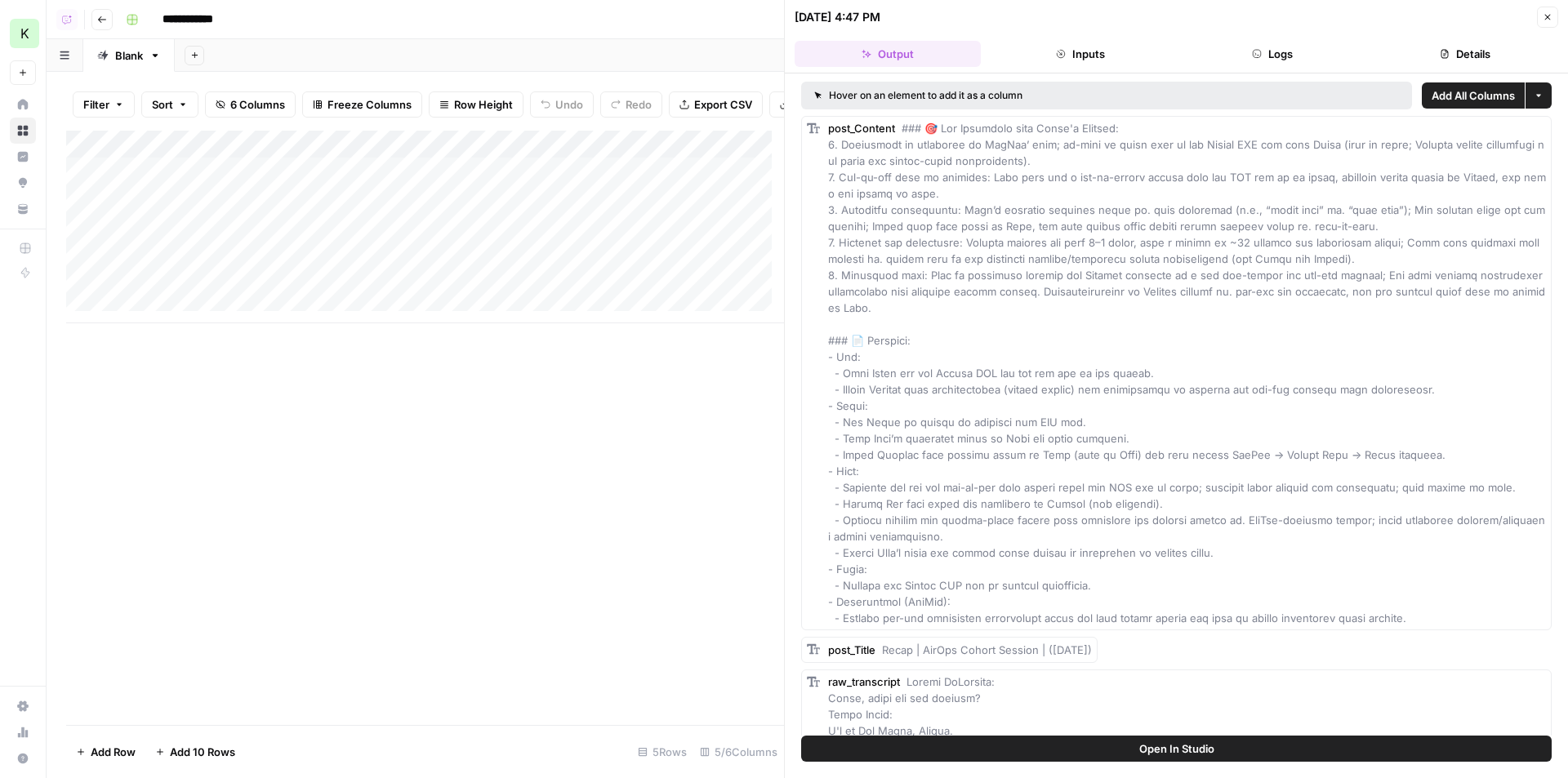
click at [1141, 750] on span "Open In Studio" at bounding box center [1176, 748] width 75 height 16
click at [529, 184] on div "Add Column" at bounding box center [425, 227] width 718 height 193
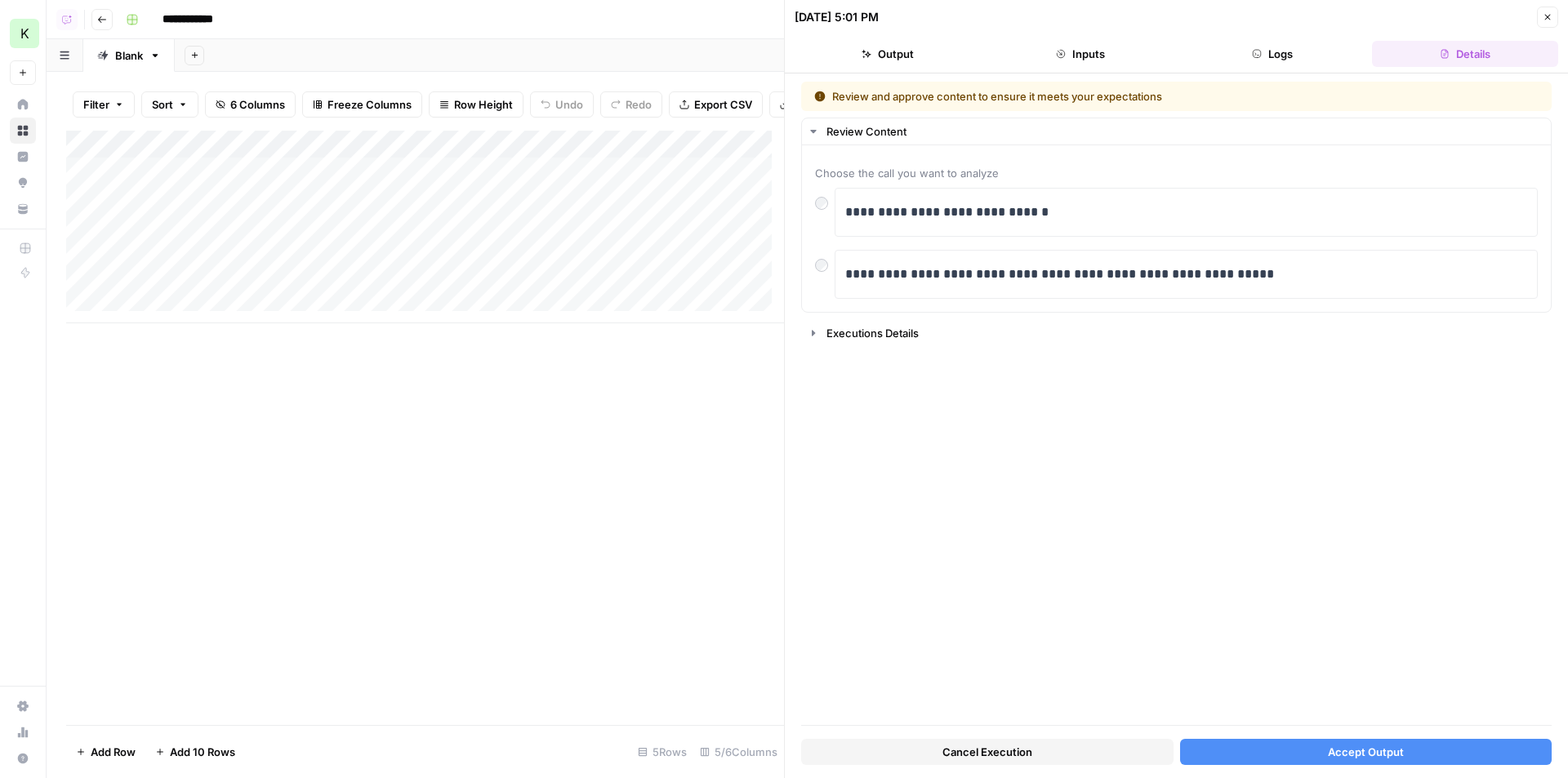
click at [1332, 745] on span "Accept Output" at bounding box center [1366, 752] width 76 height 16
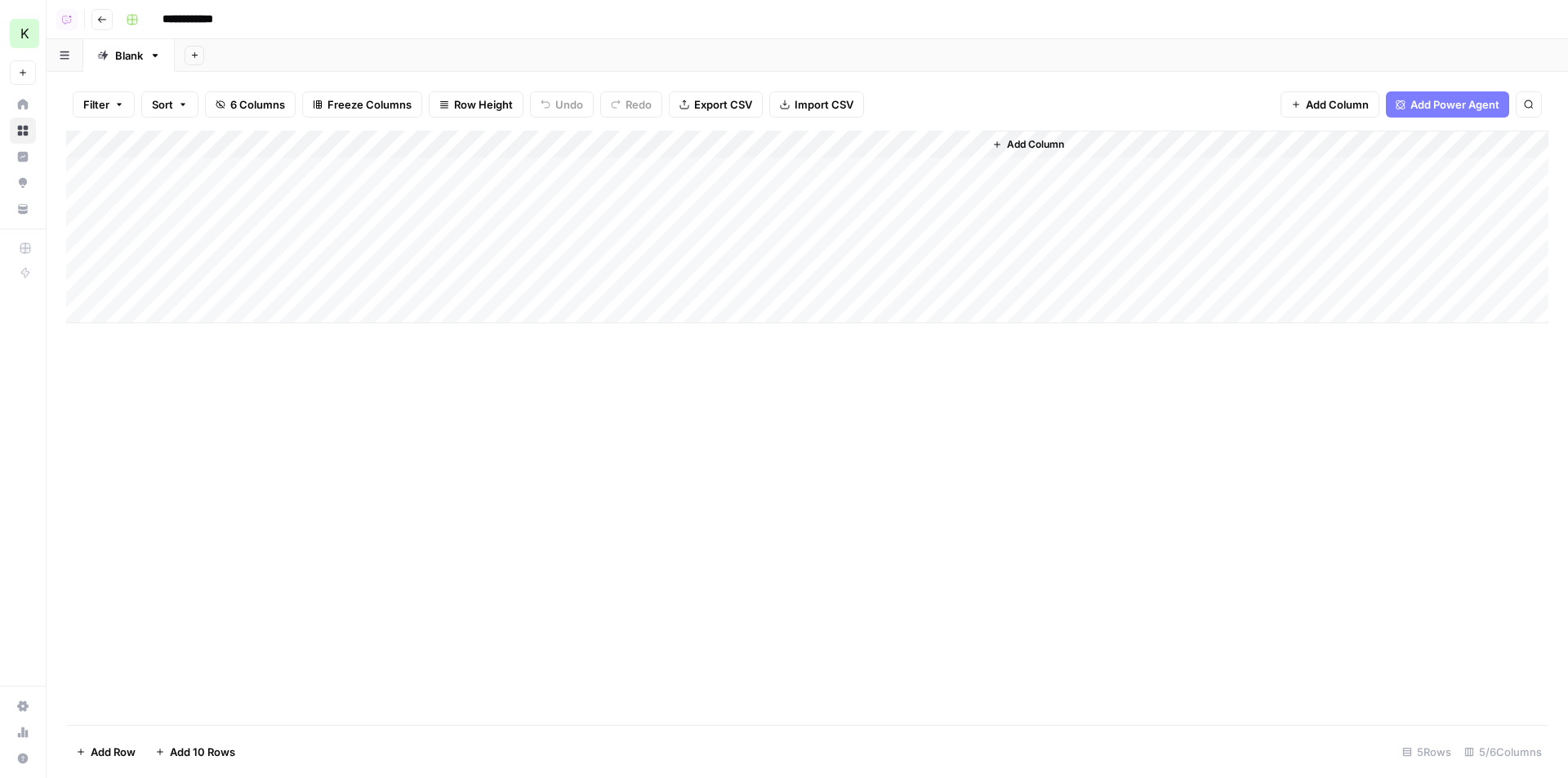
click at [521, 169] on div "Add Column" at bounding box center [807, 227] width 1482 height 193
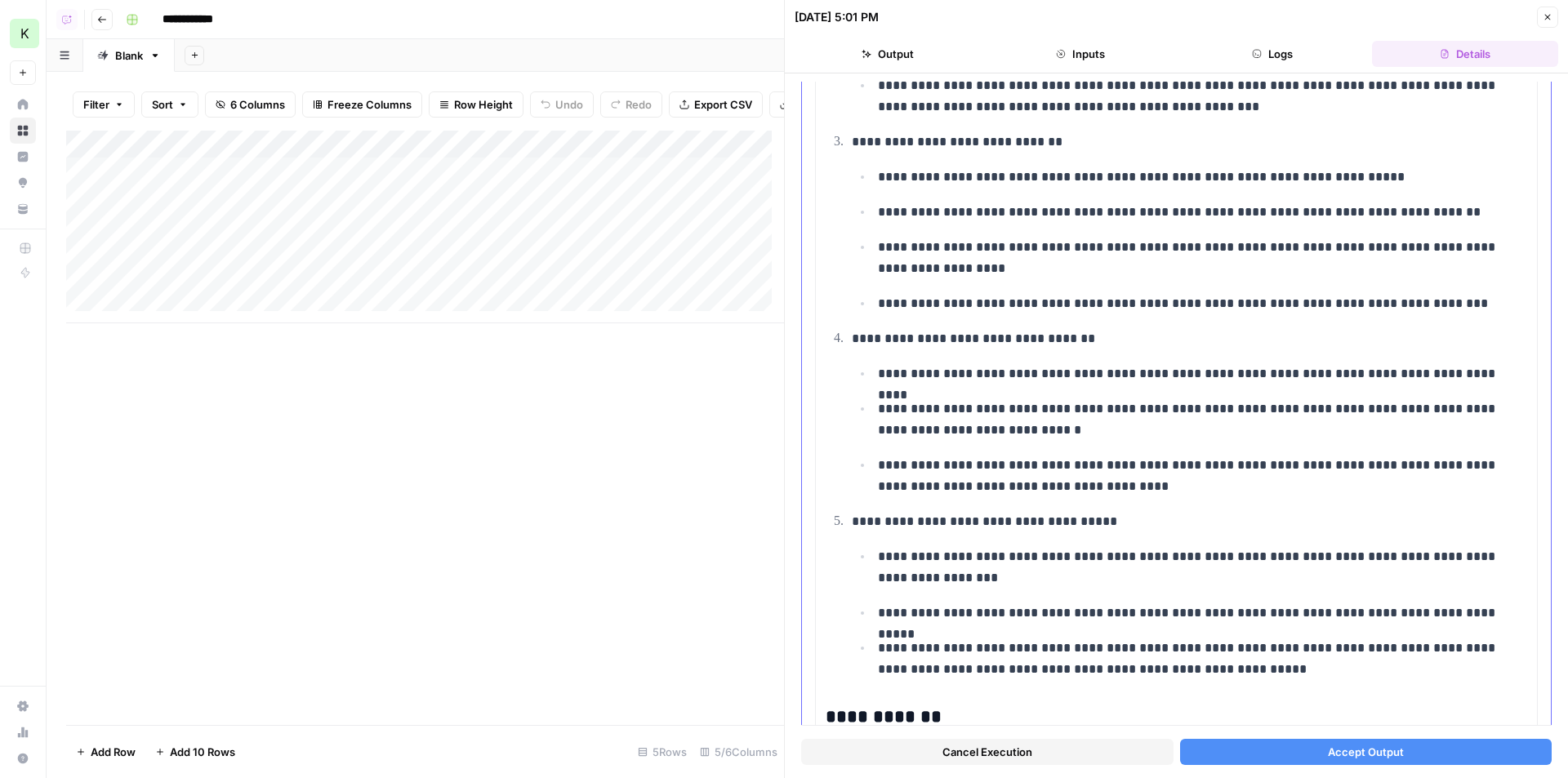
scroll to position [490, 0]
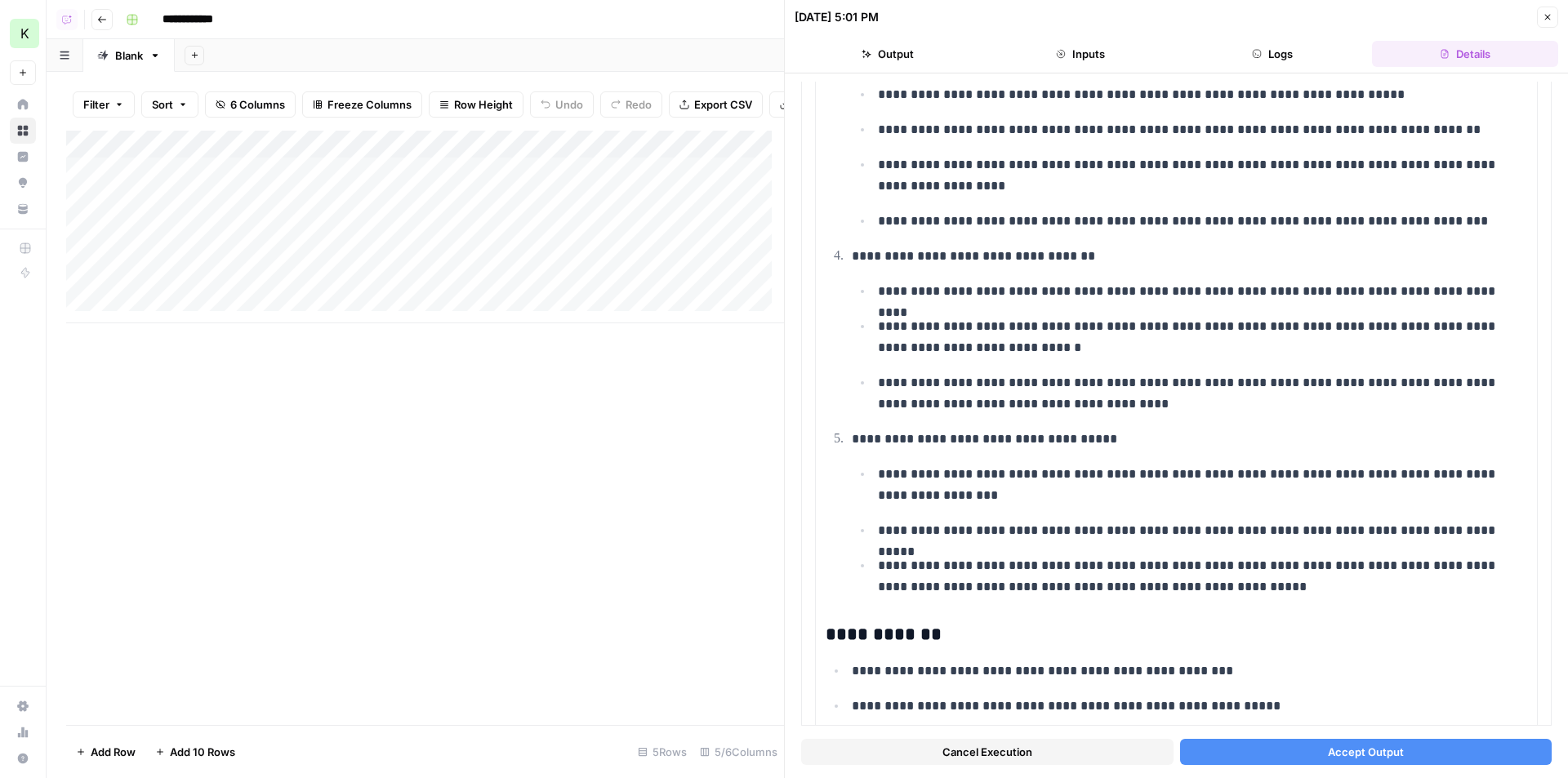
click at [1277, 739] on button "Accept Output" at bounding box center [1367, 752] width 373 height 26
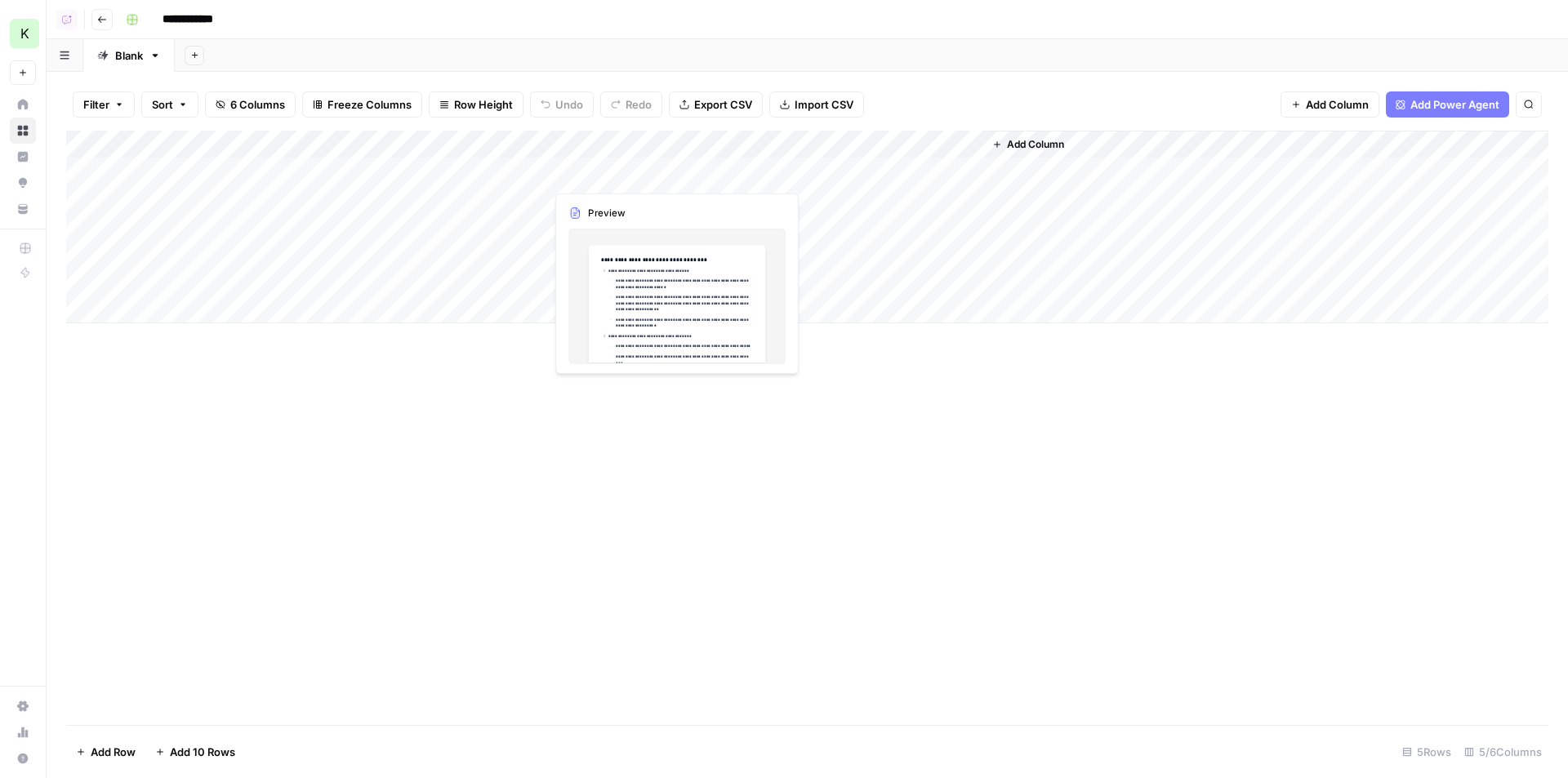
drag, startPoint x: 733, startPoint y: 149, endPoint x: 607, endPoint y: 158, distance: 126.3
click at [607, 158] on div "Add Column" at bounding box center [807, 227] width 1482 height 193
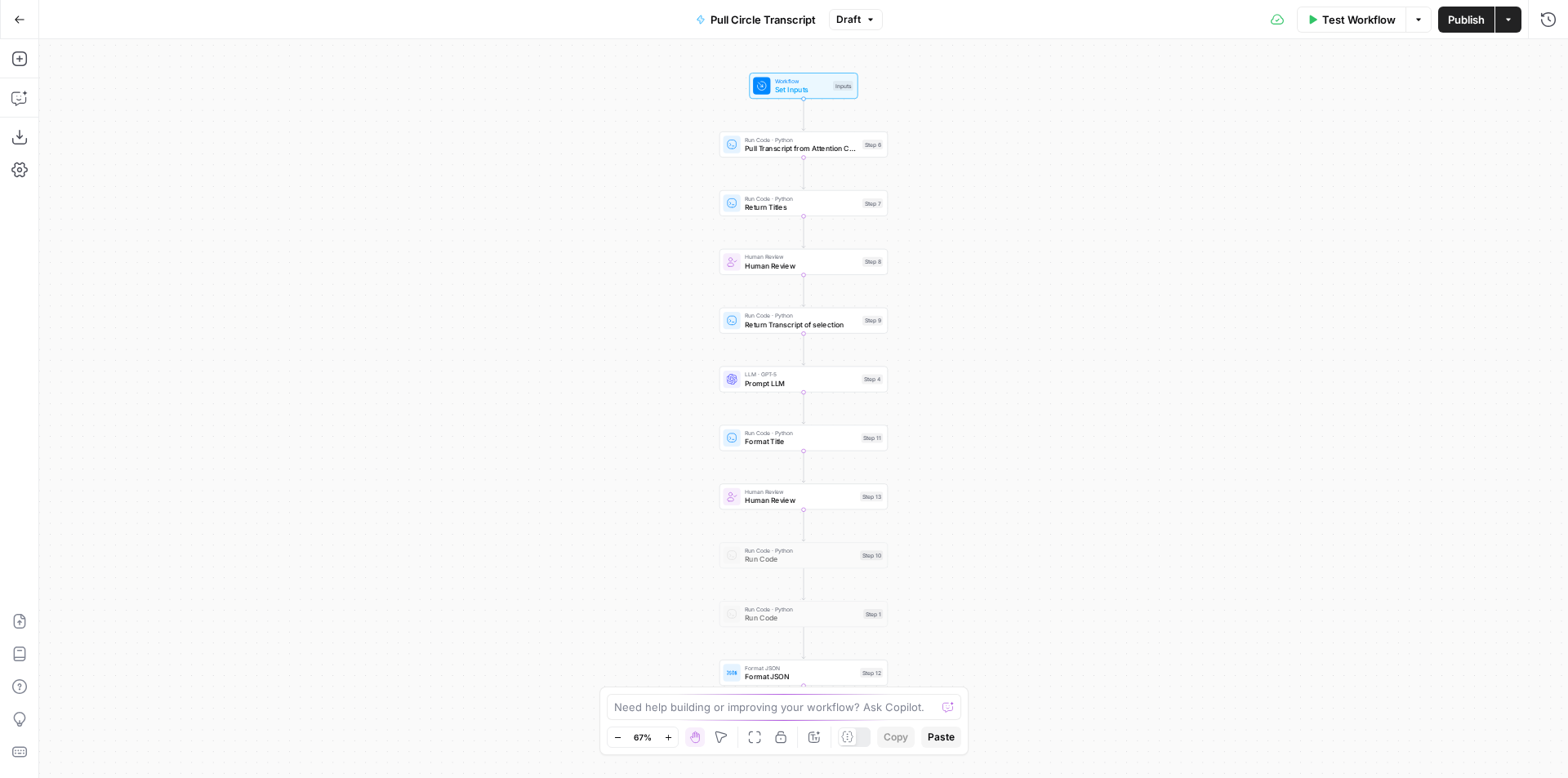
click at [1462, 24] on span "Publish" at bounding box center [1466, 19] width 37 height 16
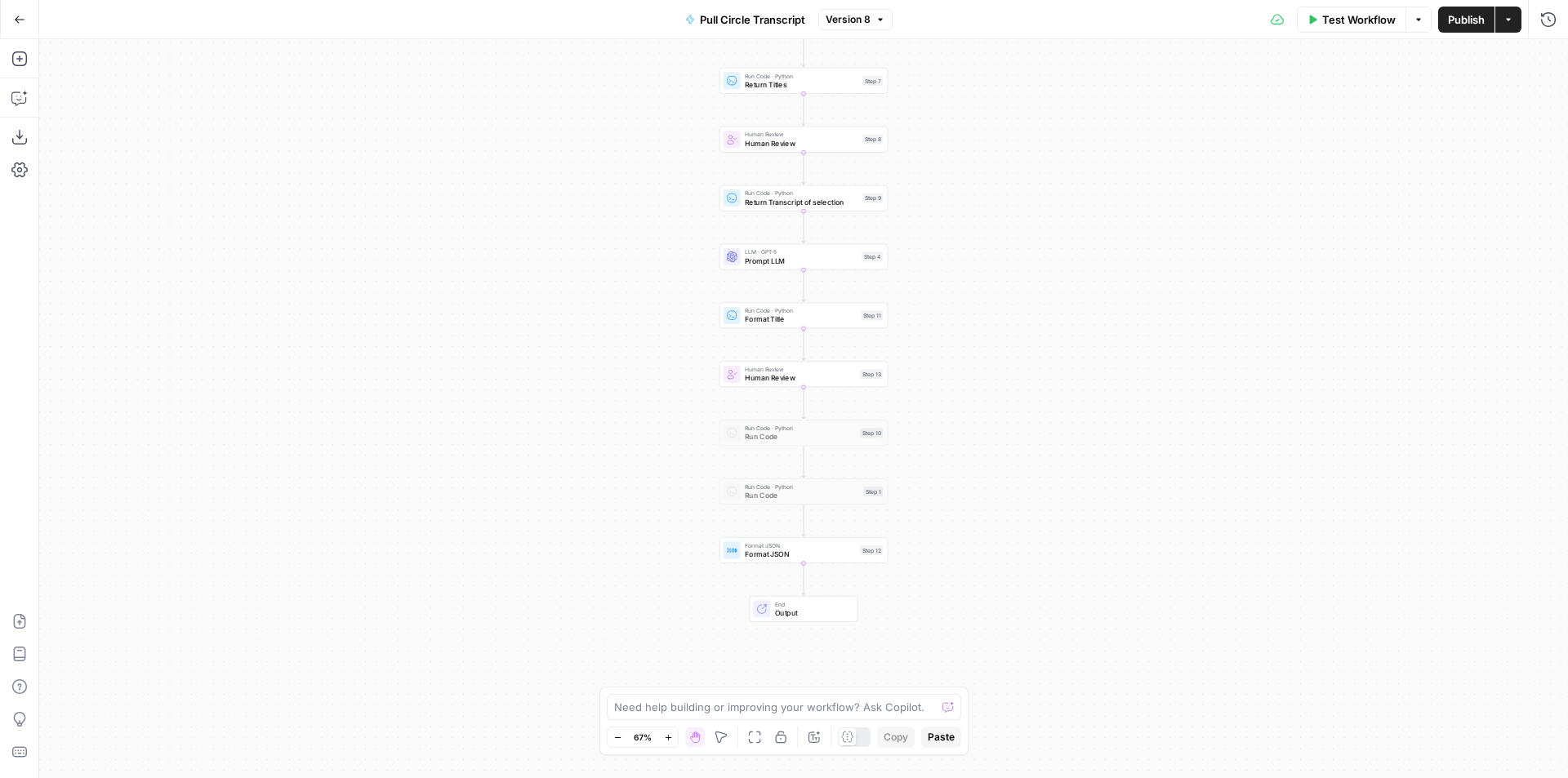
click at [812, 562] on div "Format JSON Format JSON Step 12" at bounding box center [804, 550] width 168 height 26
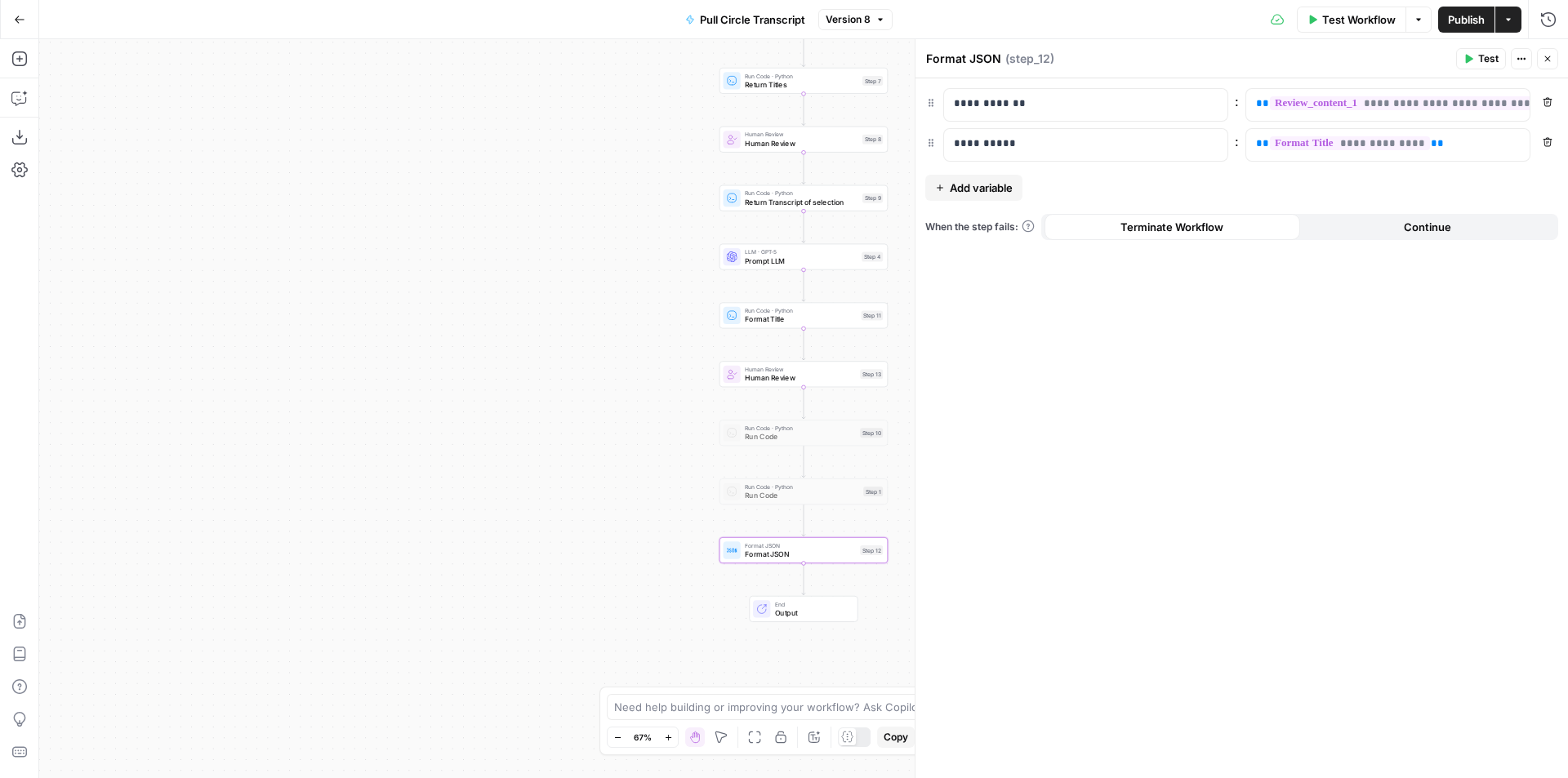
click at [961, 193] on span "Add variable" at bounding box center [981, 187] width 62 height 16
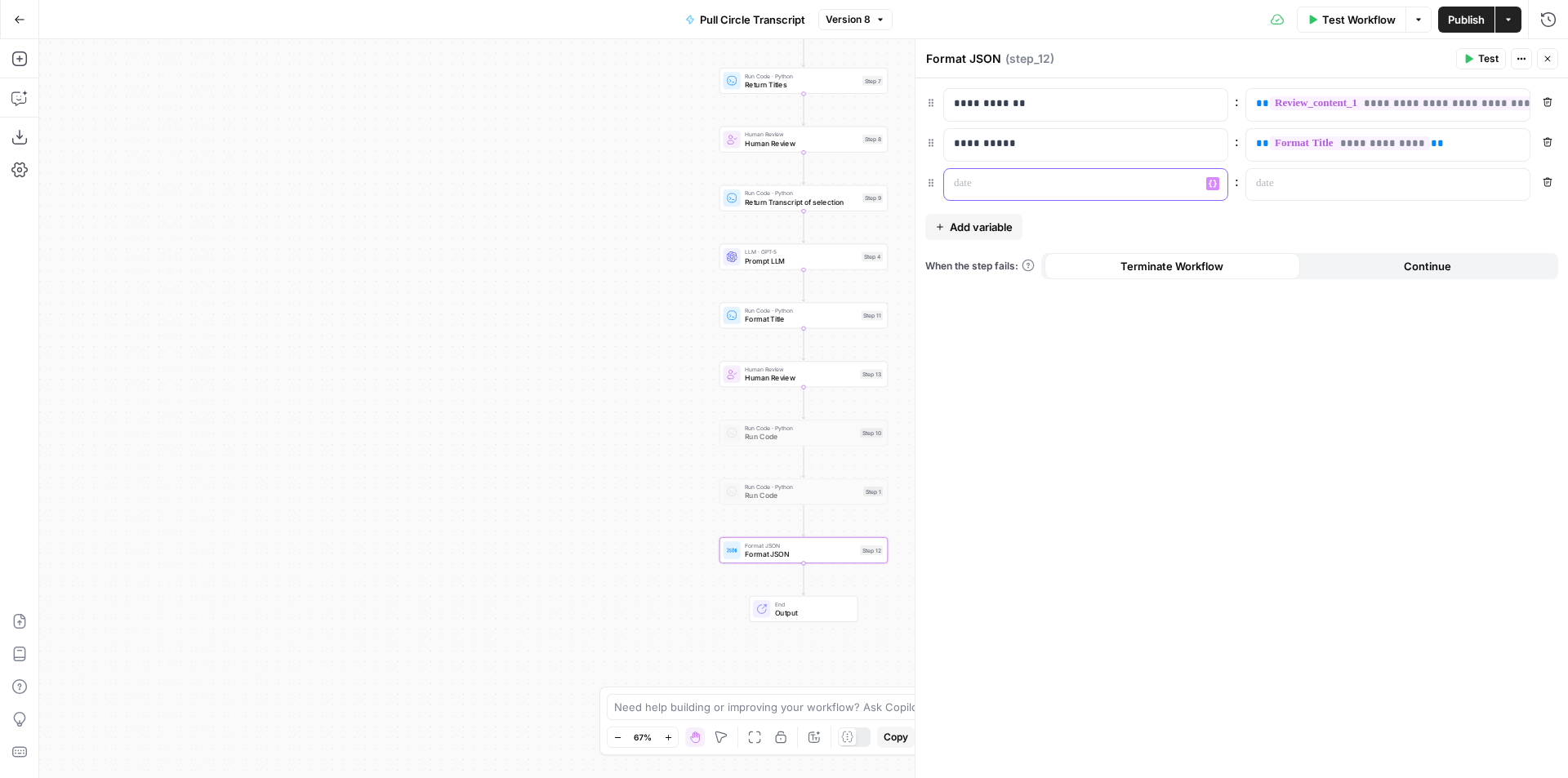
click at [1017, 186] on p at bounding box center [1072, 183] width 237 height 16
click at [983, 139] on p "**********" at bounding box center [1086, 143] width 264 height 16
click at [999, 178] on p at bounding box center [1072, 183] width 237 height 16
click at [1298, 192] on div at bounding box center [1375, 185] width 257 height 32
click at [1519, 186] on button "Variables Menu" at bounding box center [1515, 183] width 13 height 13
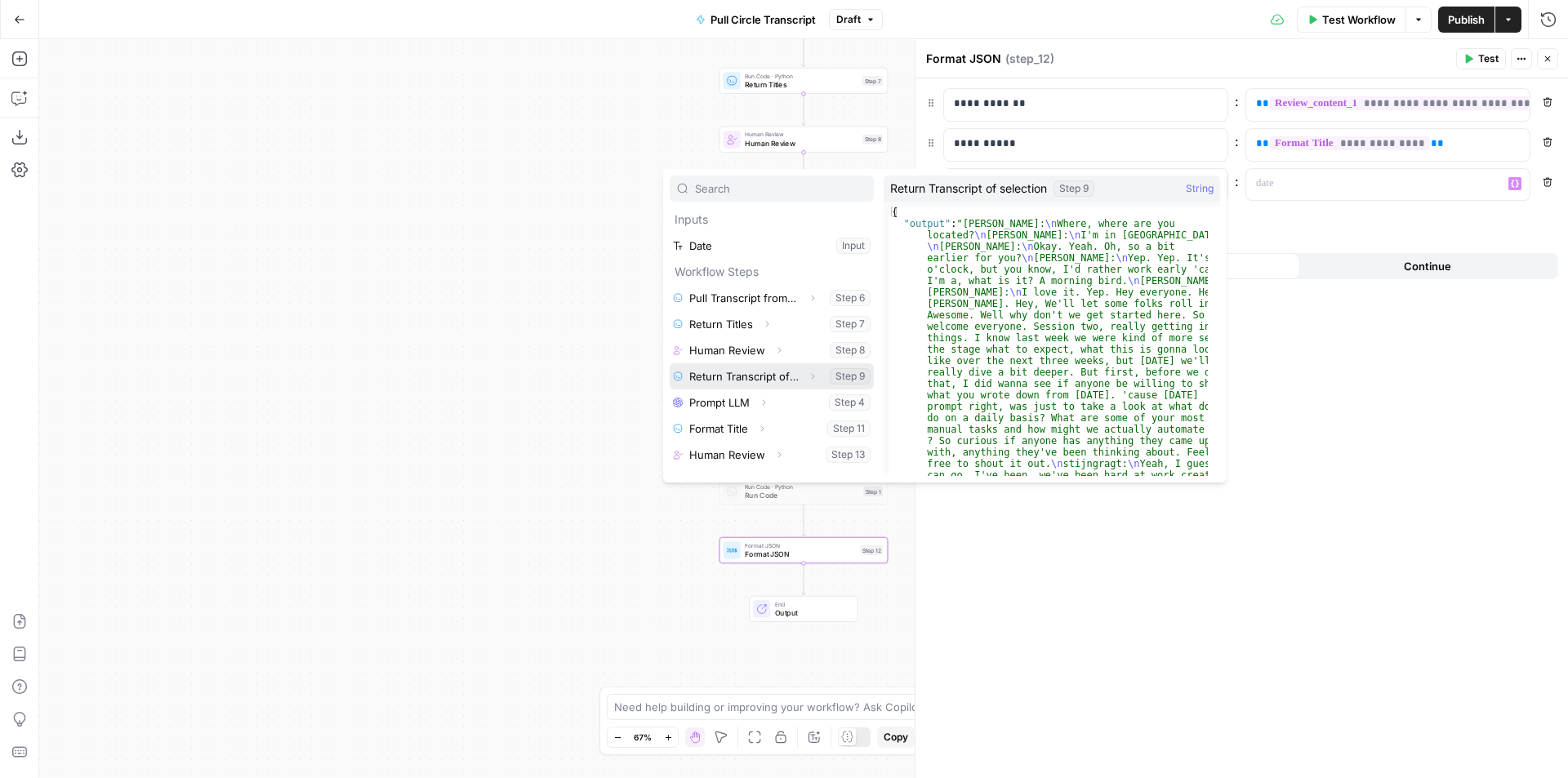
click at [808, 378] on icon "button" at bounding box center [812, 376] width 9 height 9
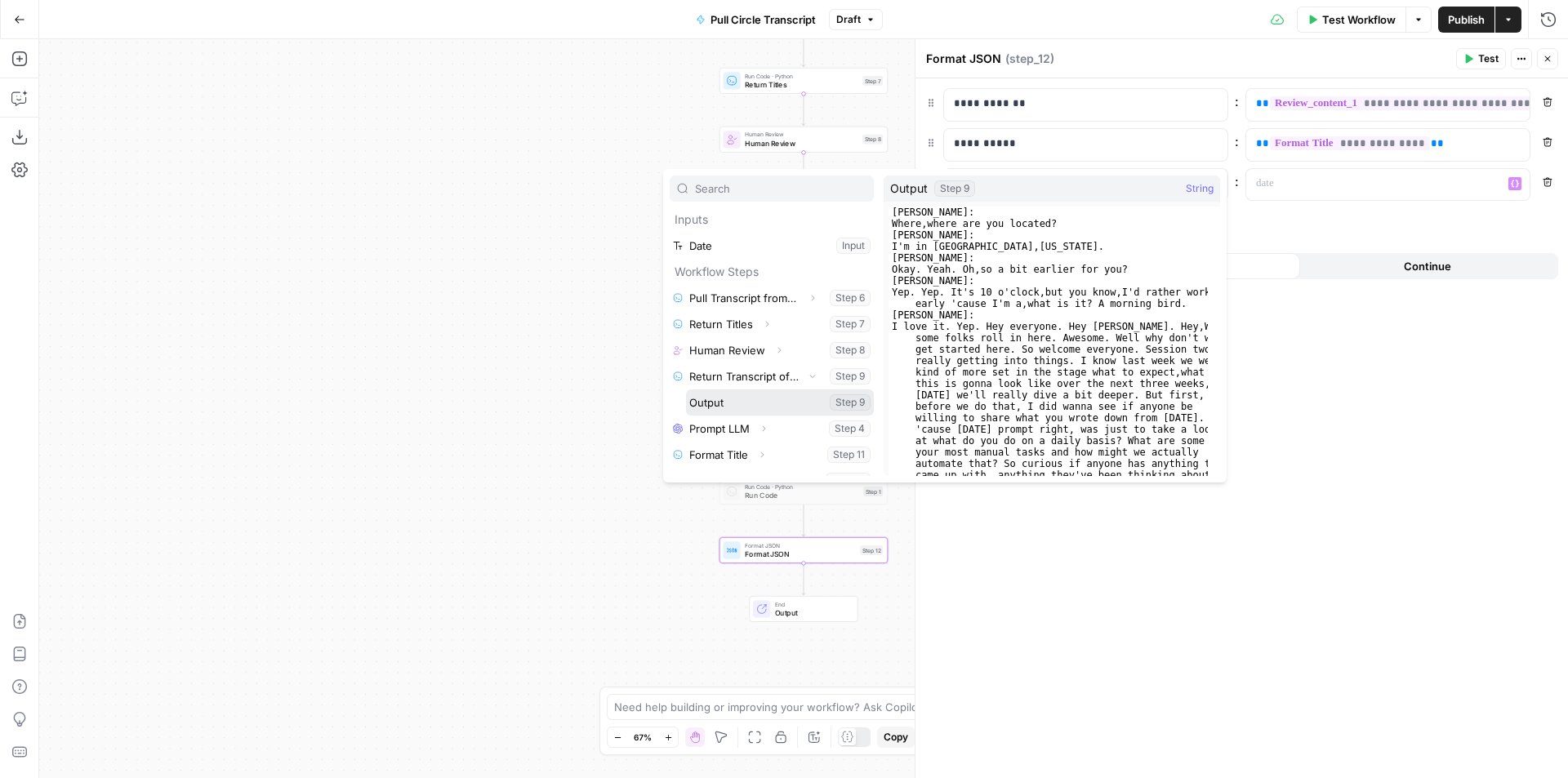
click at [758, 399] on button "Select variable Output" at bounding box center [779, 403] width 188 height 26
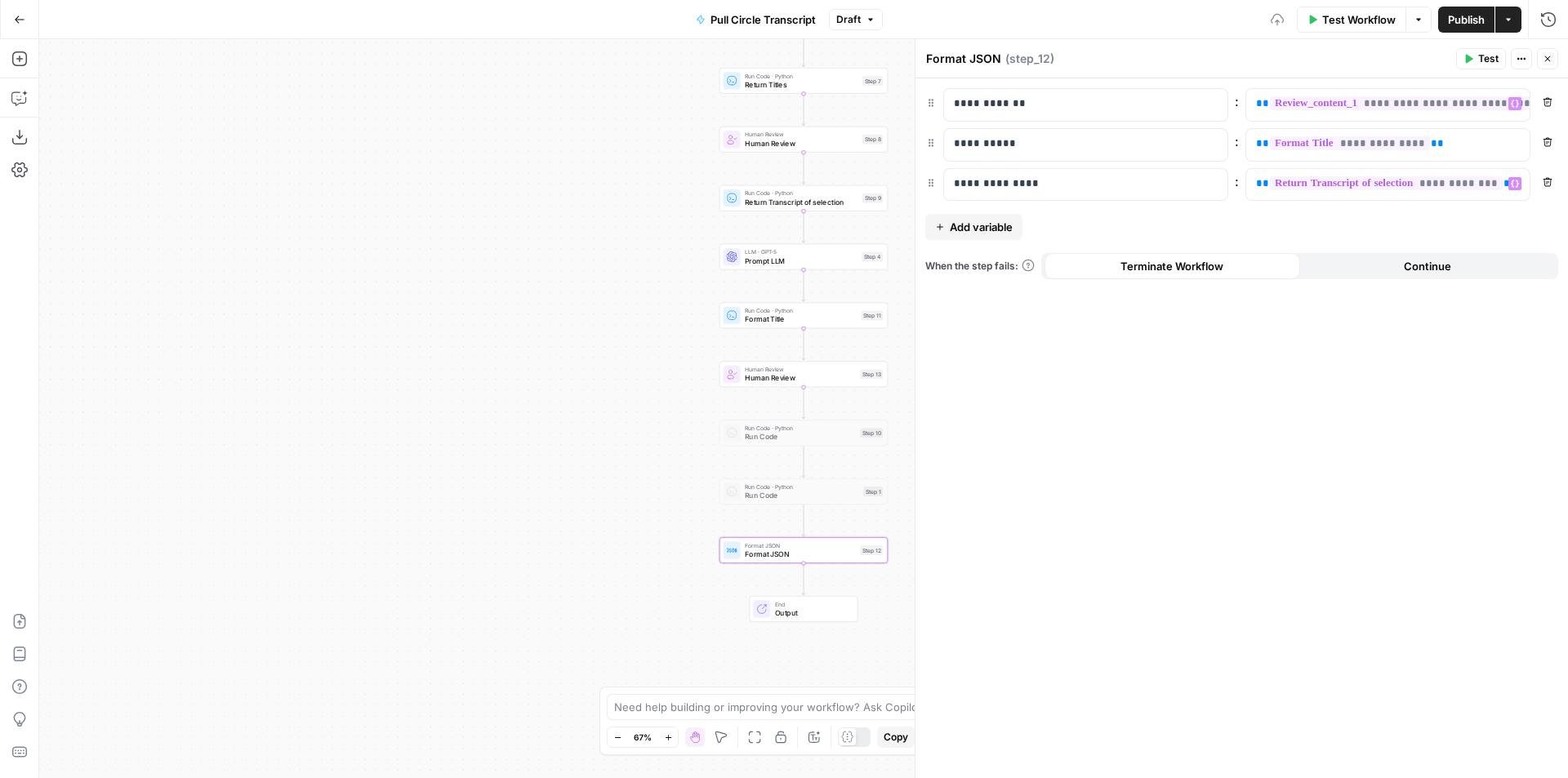
click at [1468, 12] on span "Publish" at bounding box center [1466, 19] width 37 height 16
click at [773, 377] on span "Human Review" at bounding box center [800, 377] width 111 height 10
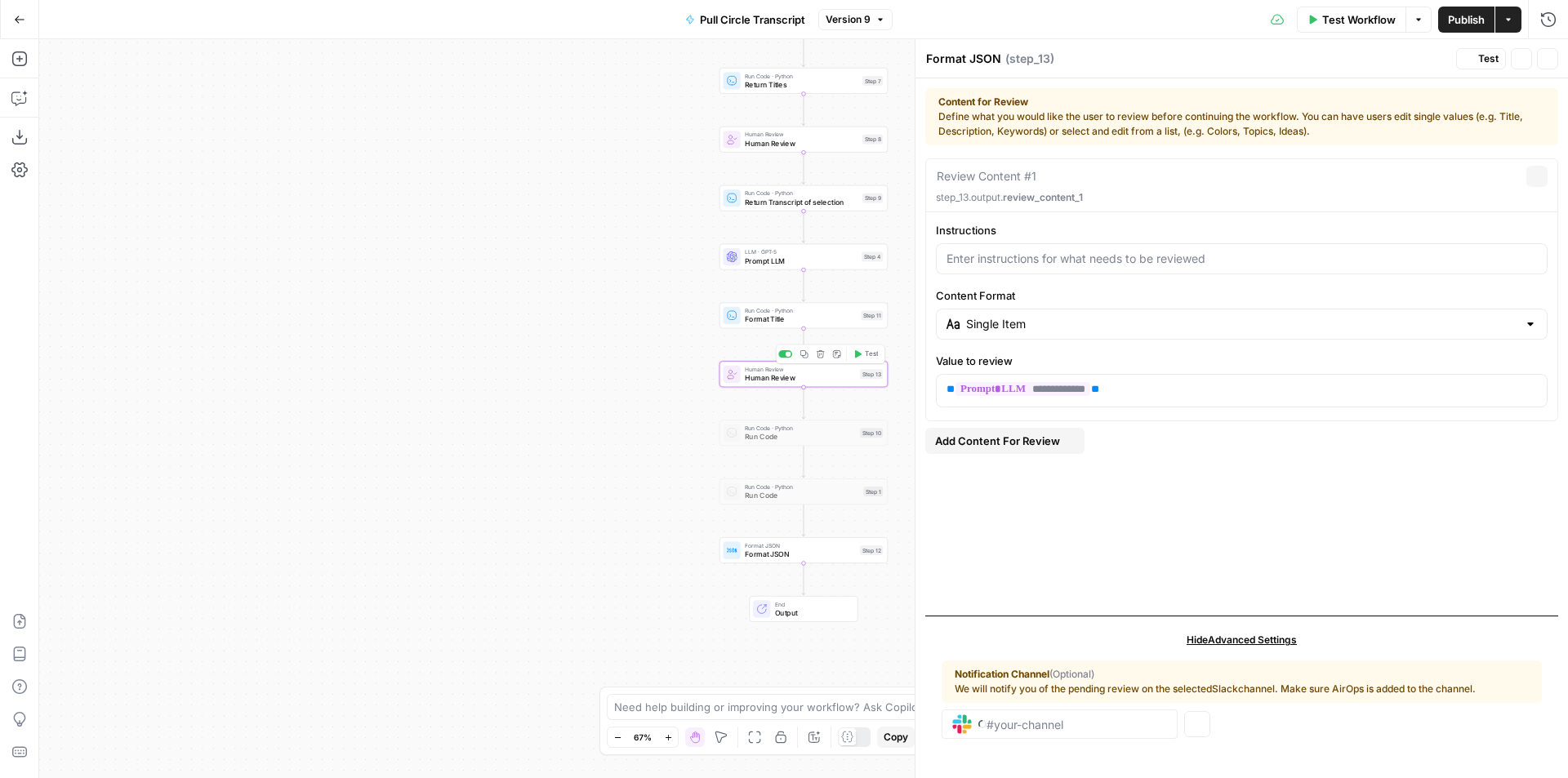
type textarea "Human Review"
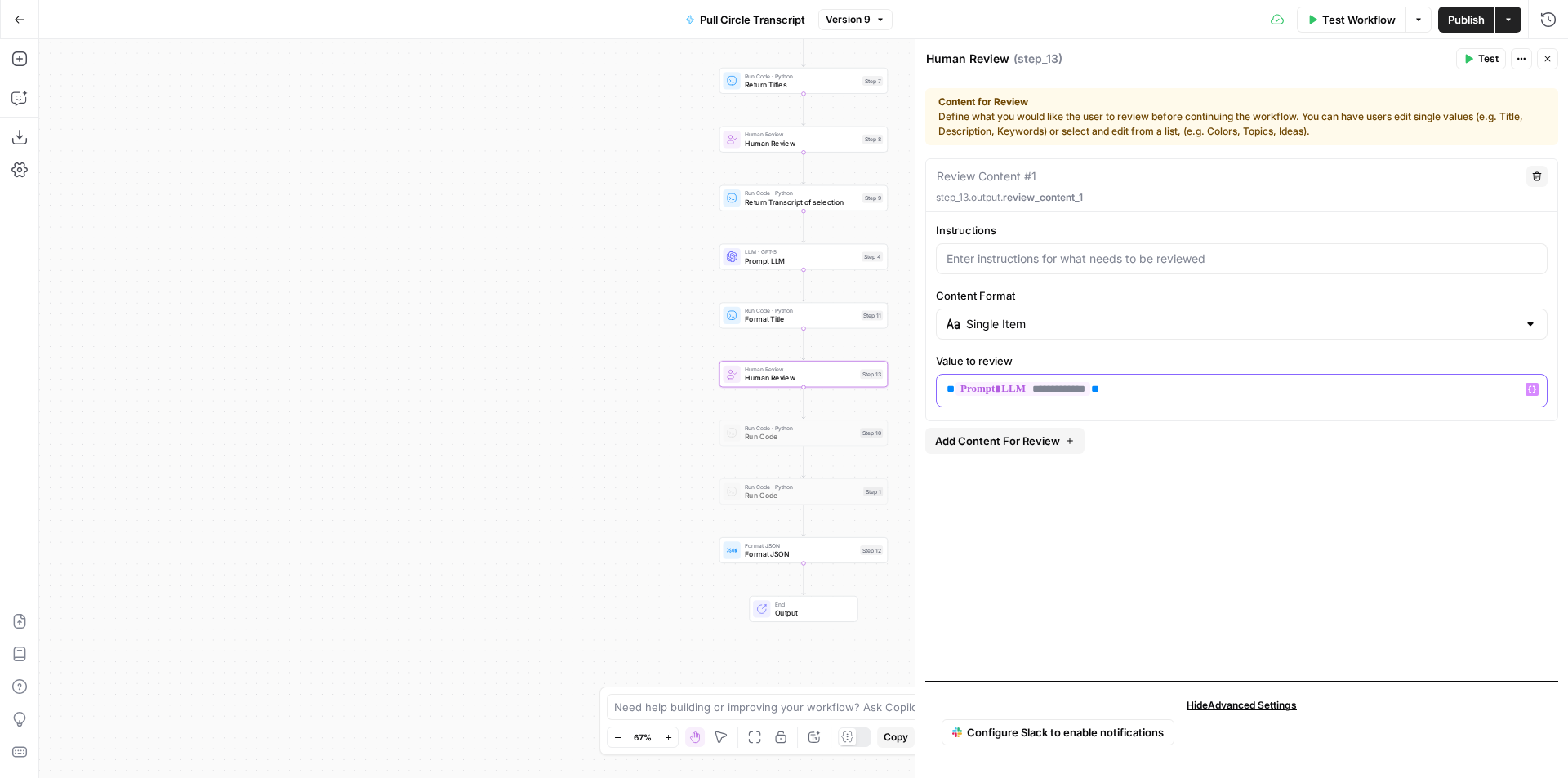
click at [1087, 387] on span "**********" at bounding box center [1022, 389] width 134 height 14
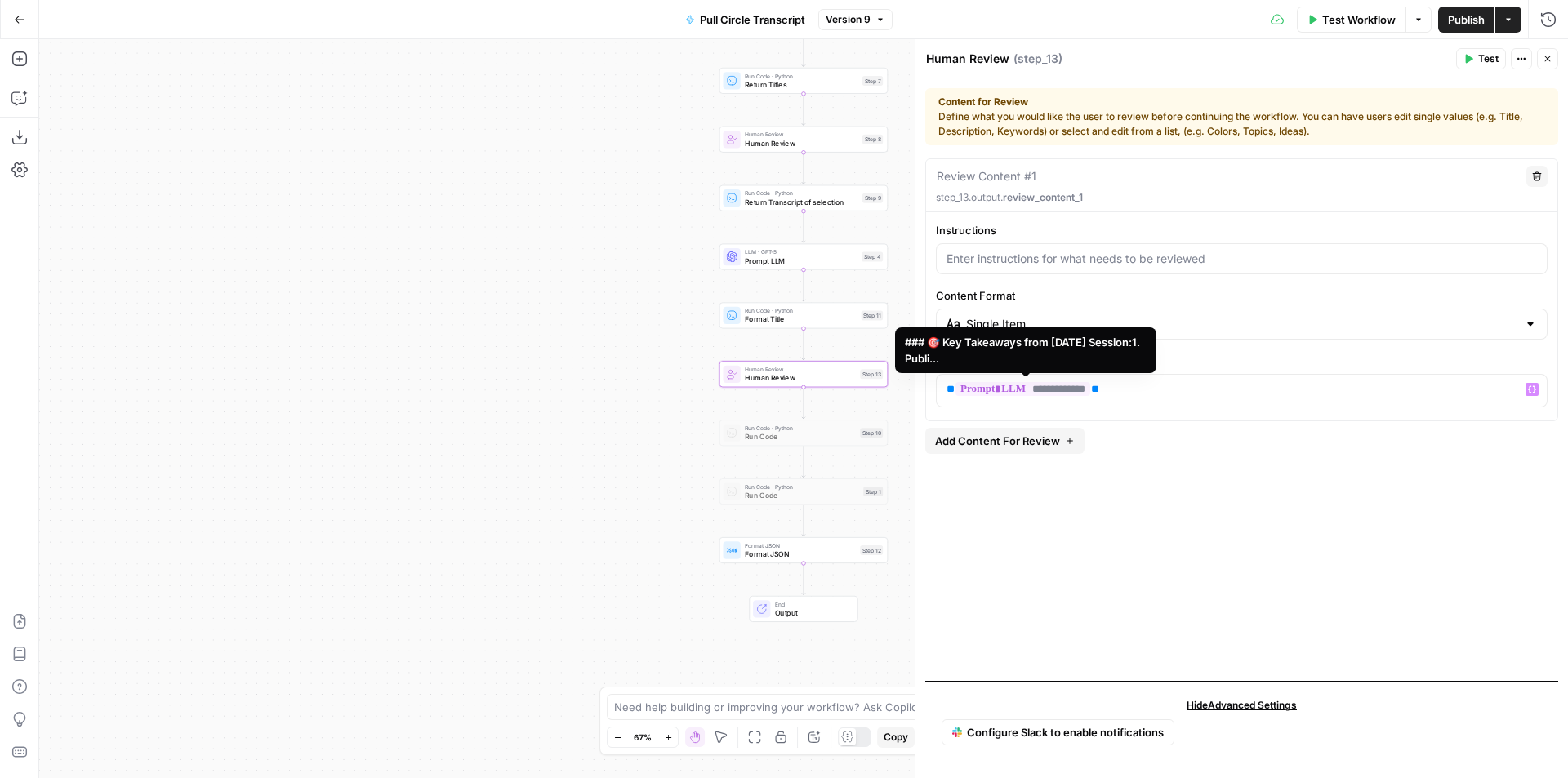
scroll to position [9916, 0]
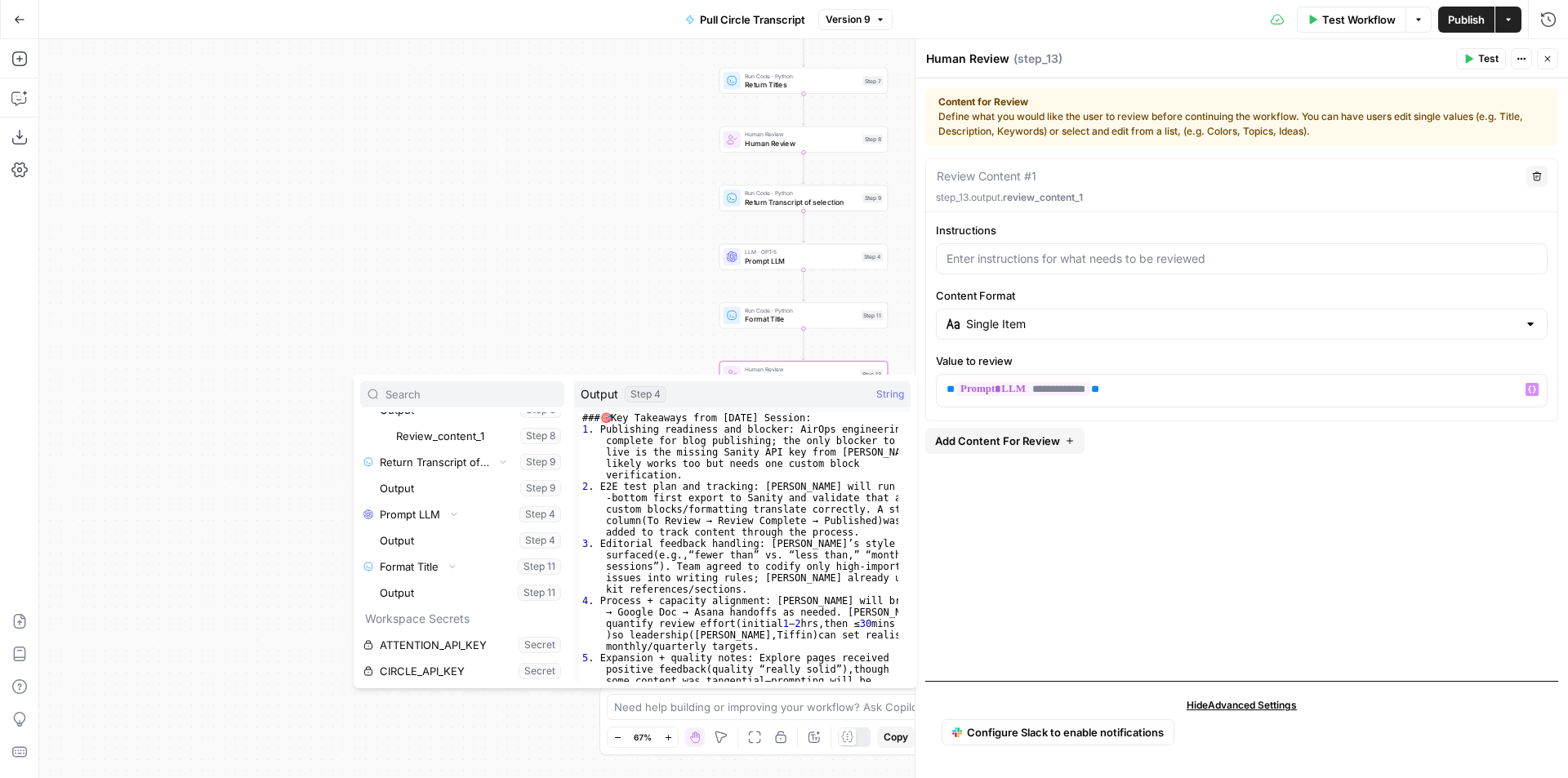
drag, startPoint x: 583, startPoint y: 264, endPoint x: 584, endPoint y: 273, distance: 9.1
click at [583, 265] on div "Workflow Set Inputs Inputs Run Code · Python Pull Transcript from Attention Con…" at bounding box center [803, 408] width 1529 height 739
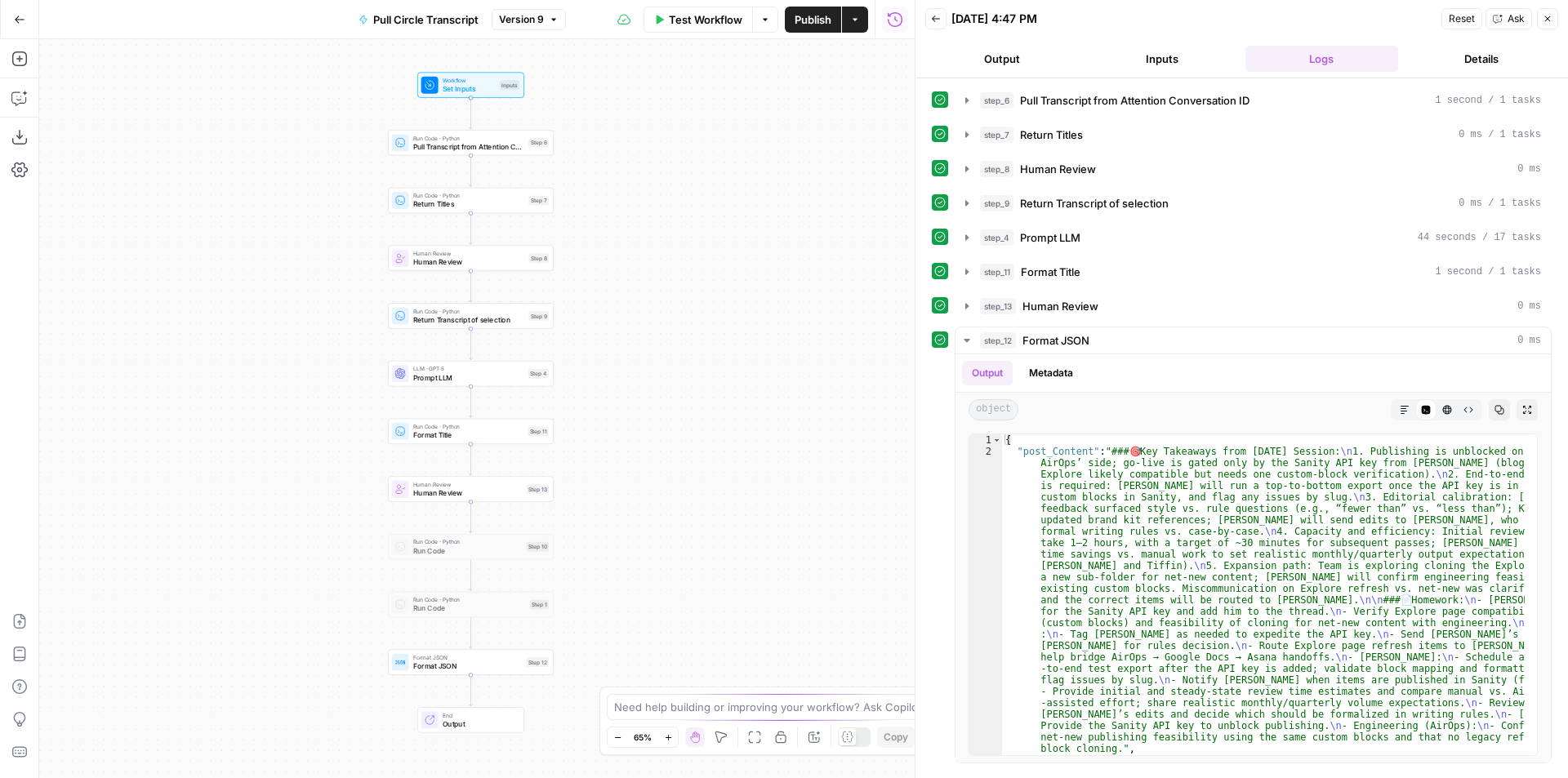
click at [1038, 245] on span "Prompt LLM" at bounding box center [1051, 237] width 61 height 16
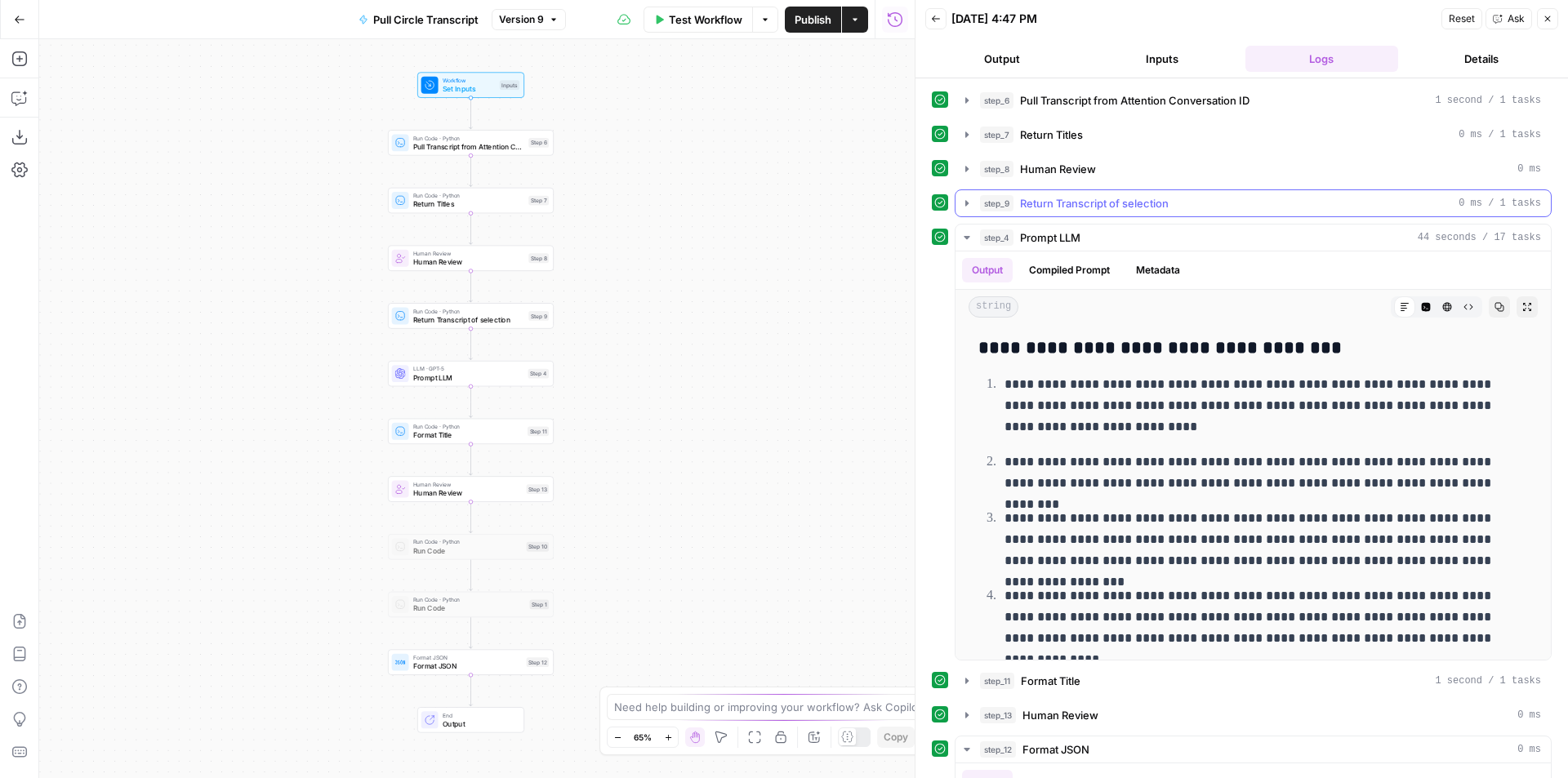
click at [1057, 205] on span "Return Transcript of selection" at bounding box center [1094, 202] width 148 height 16
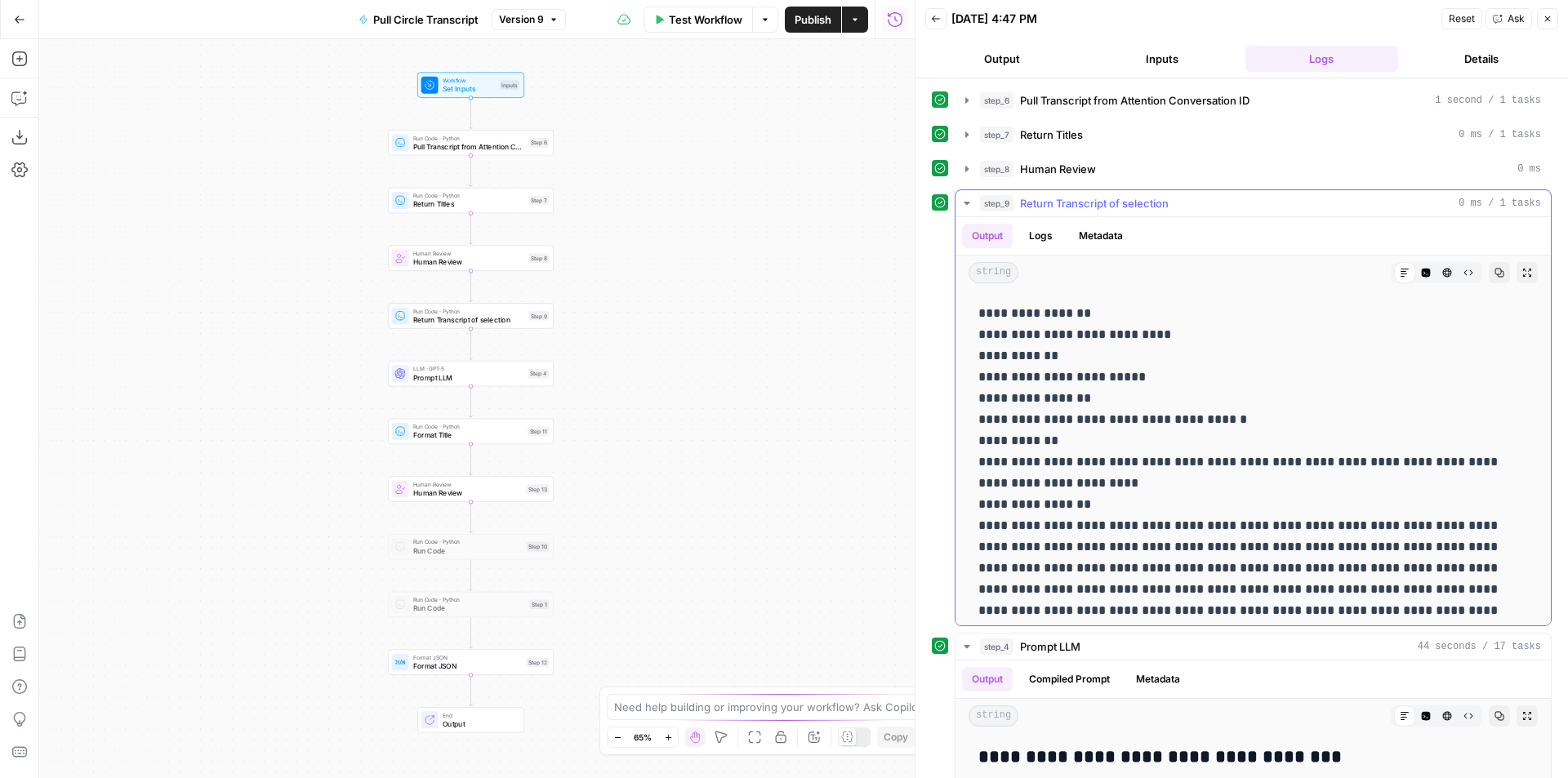
click at [1057, 205] on span "Return Transcript of selection" at bounding box center [1094, 202] width 148 height 16
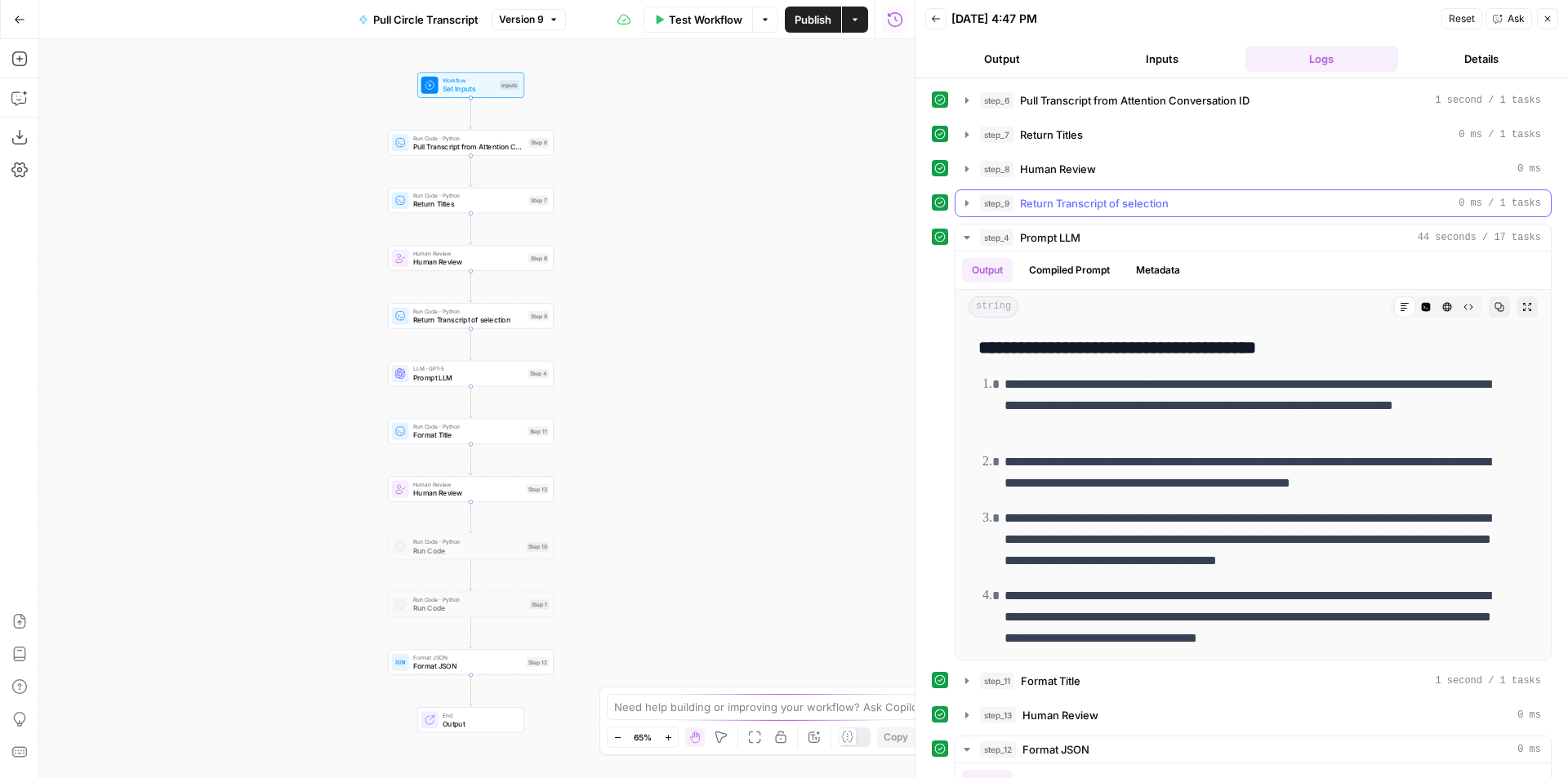
click at [1072, 211] on span "Return Transcript of selection" at bounding box center [1094, 202] width 148 height 16
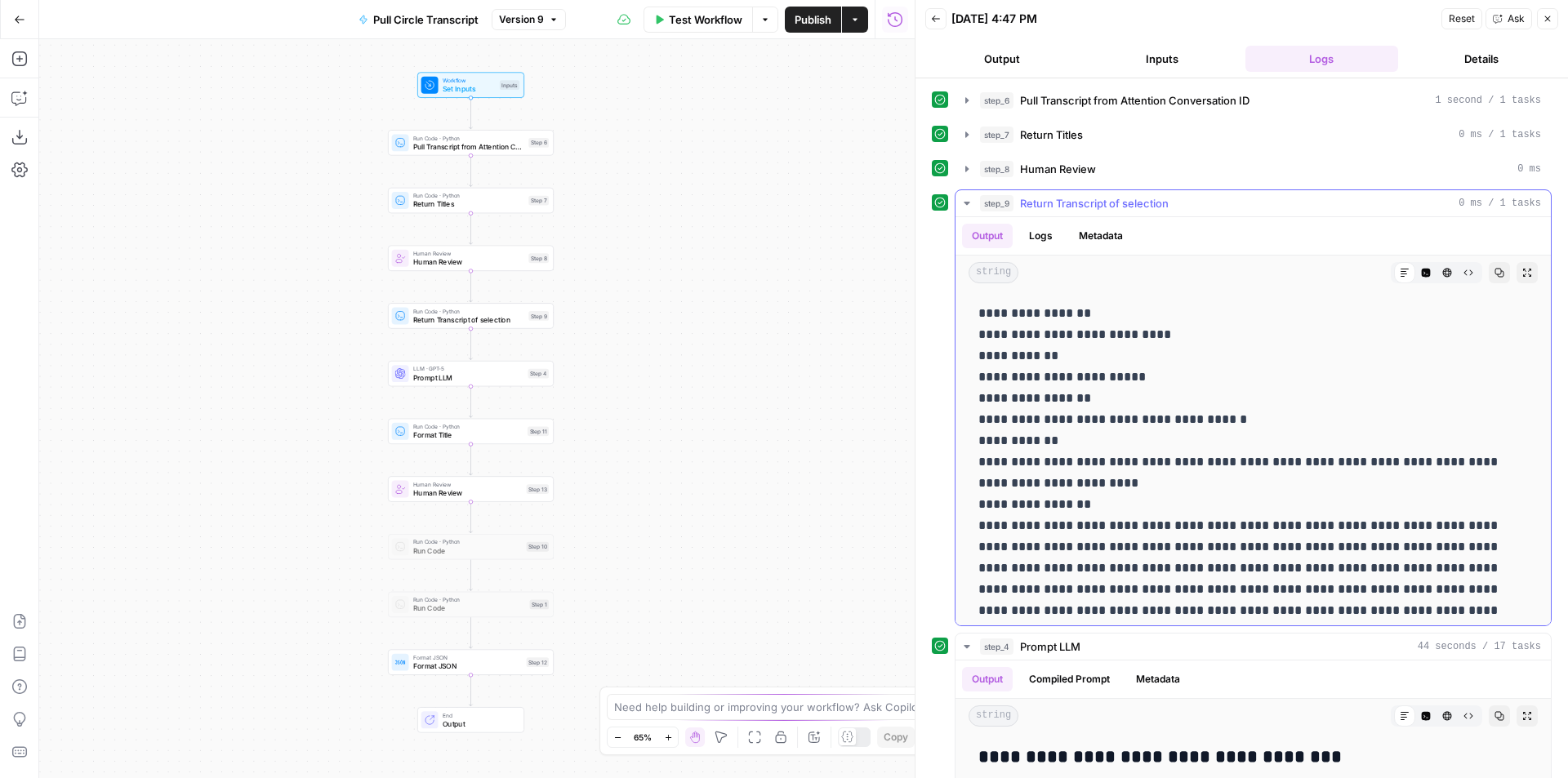
click at [1070, 208] on span "Return Transcript of selection" at bounding box center [1094, 202] width 148 height 16
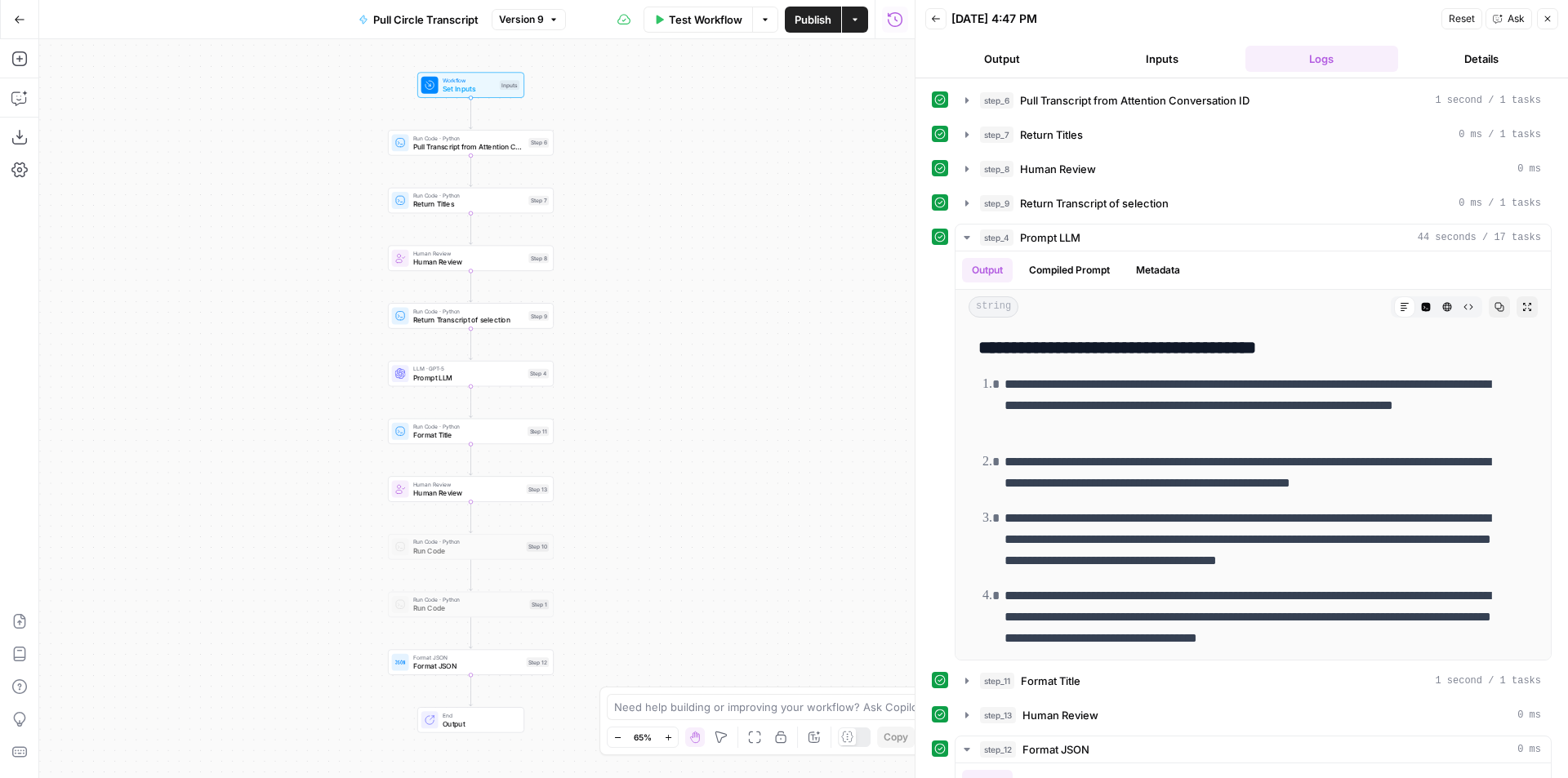
click at [508, 388] on div "Workflow Set Inputs Inputs Run Code · Python Pull Transcript from Attention Con…" at bounding box center [477, 408] width 876 height 739
click at [514, 381] on span "Prompt LLM" at bounding box center [468, 377] width 111 height 10
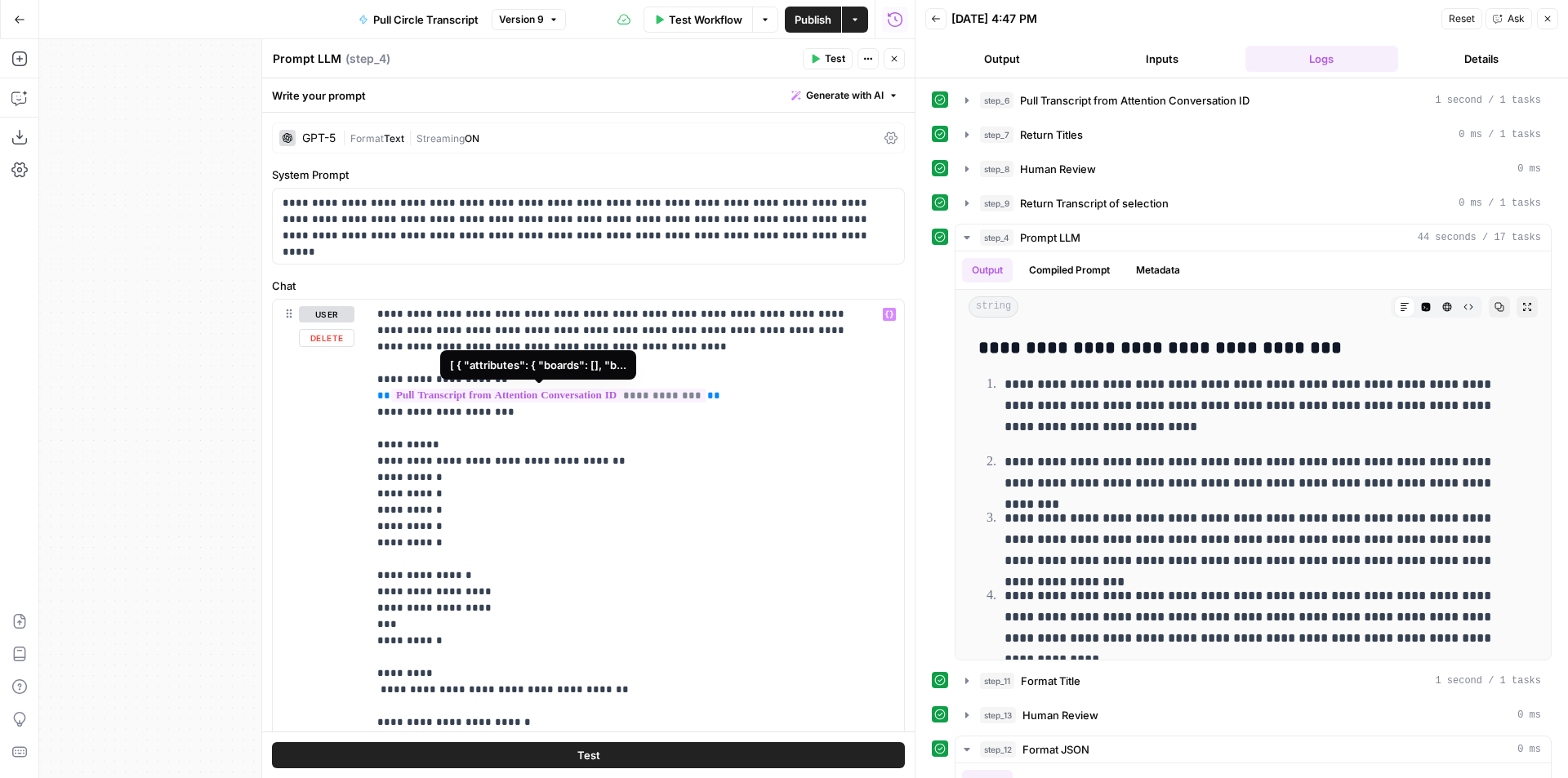
click at [607, 396] on span "**********" at bounding box center [549, 395] width 315 height 14
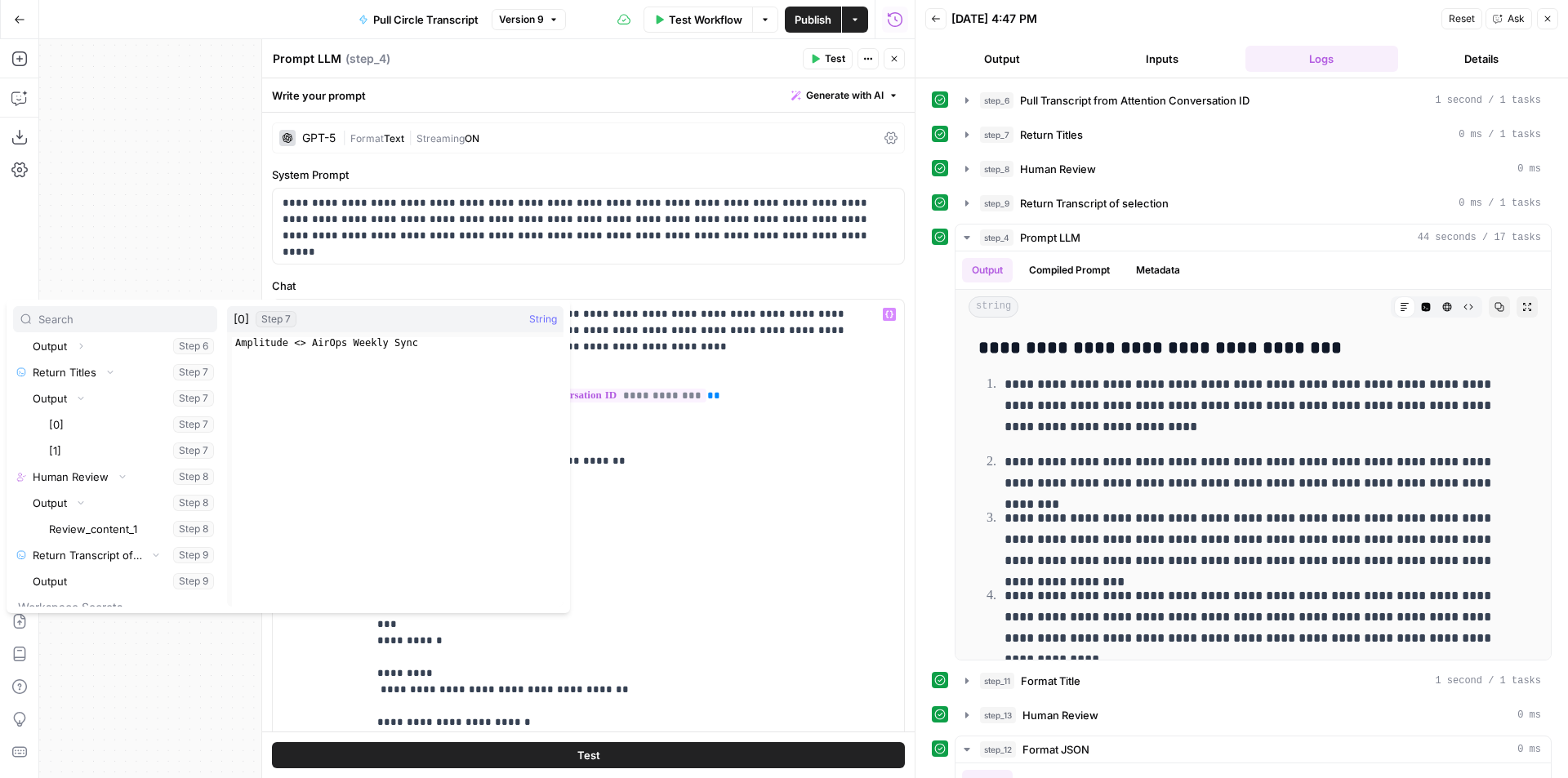
scroll to position [175, 0]
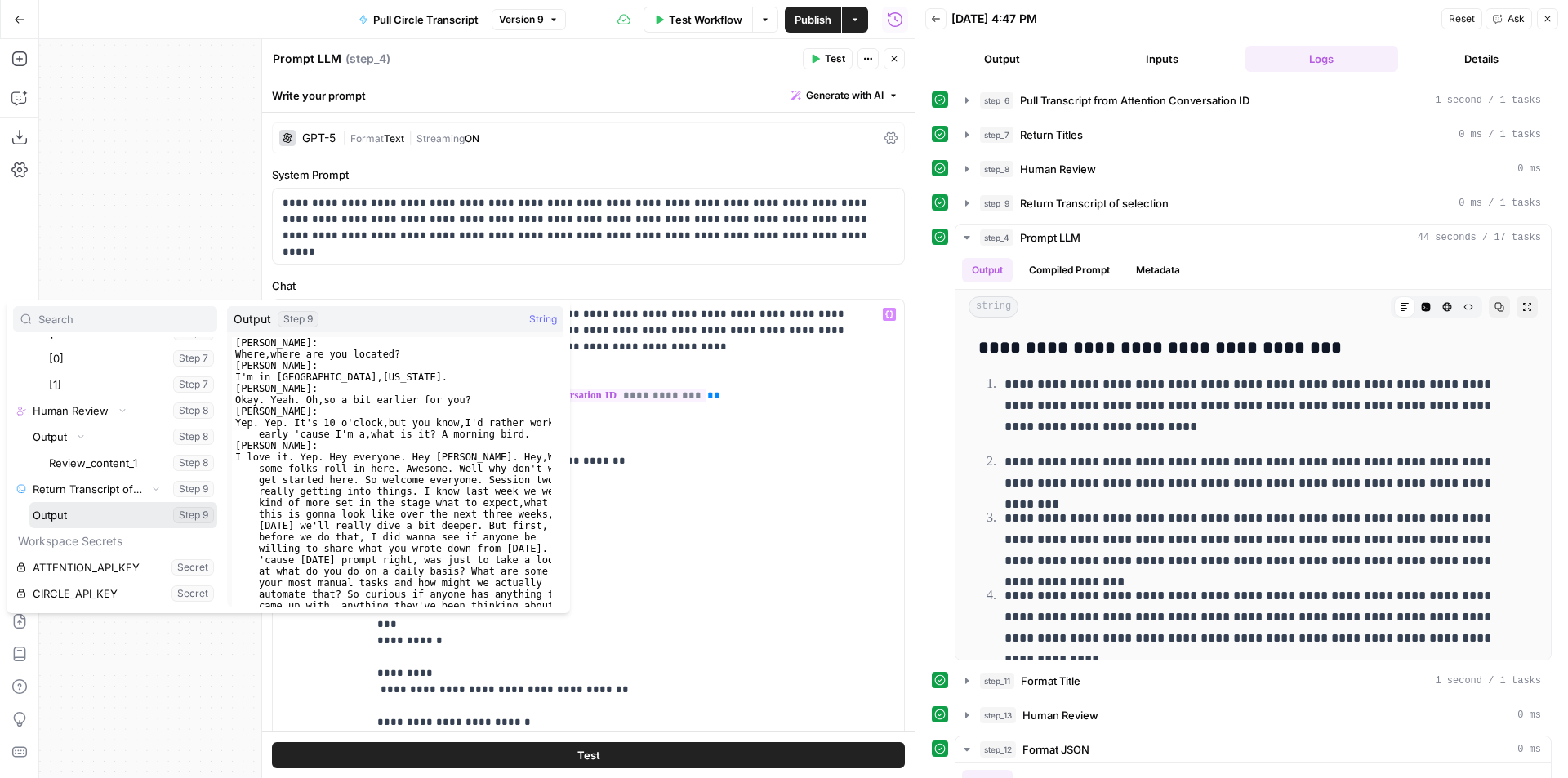
click at [78, 514] on button "Select variable Output" at bounding box center [123, 515] width 188 height 26
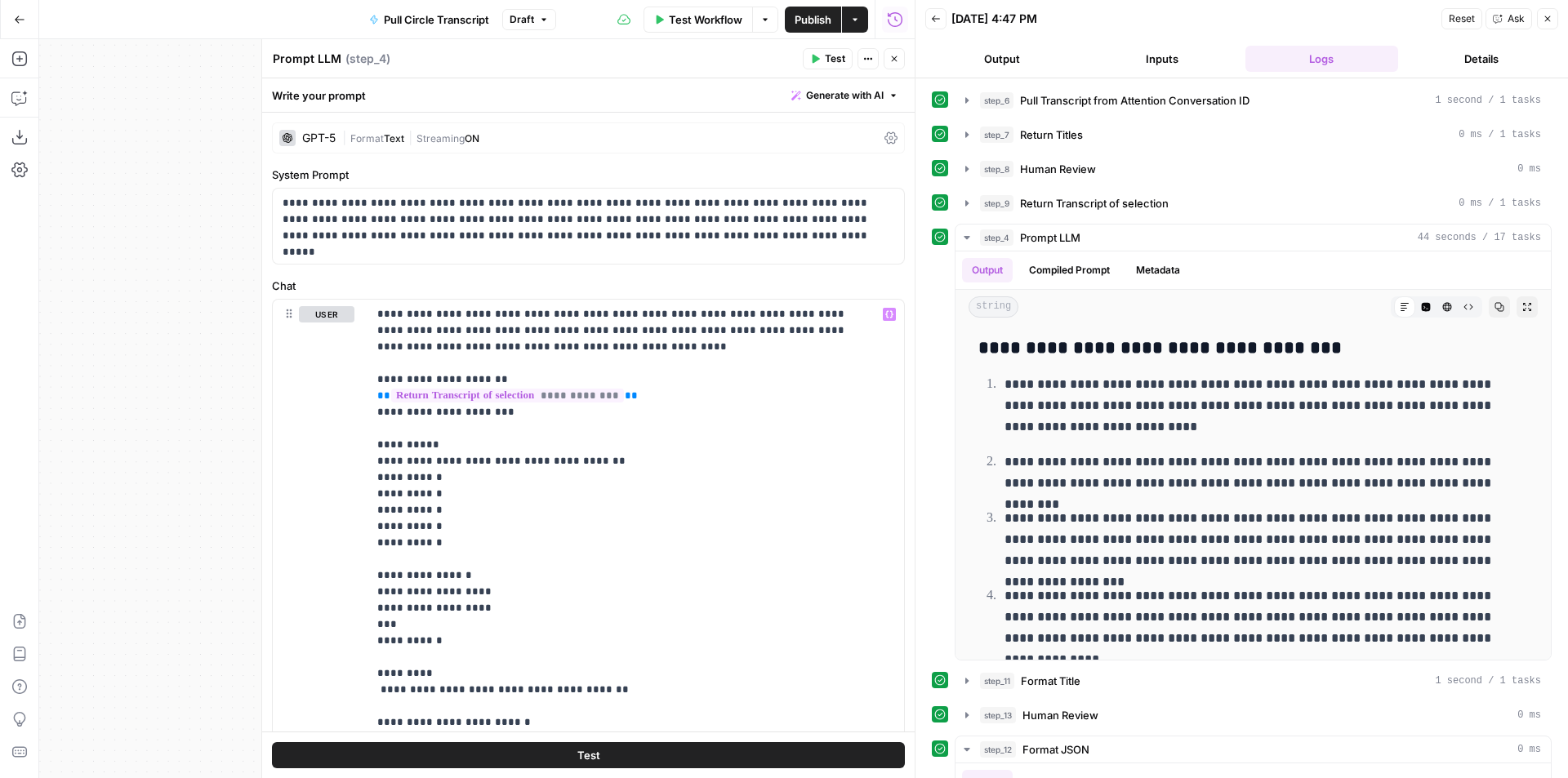
click at [818, 24] on span "Publish" at bounding box center [812, 19] width 37 height 16
